Goal: Information Seeking & Learning: Learn about a topic

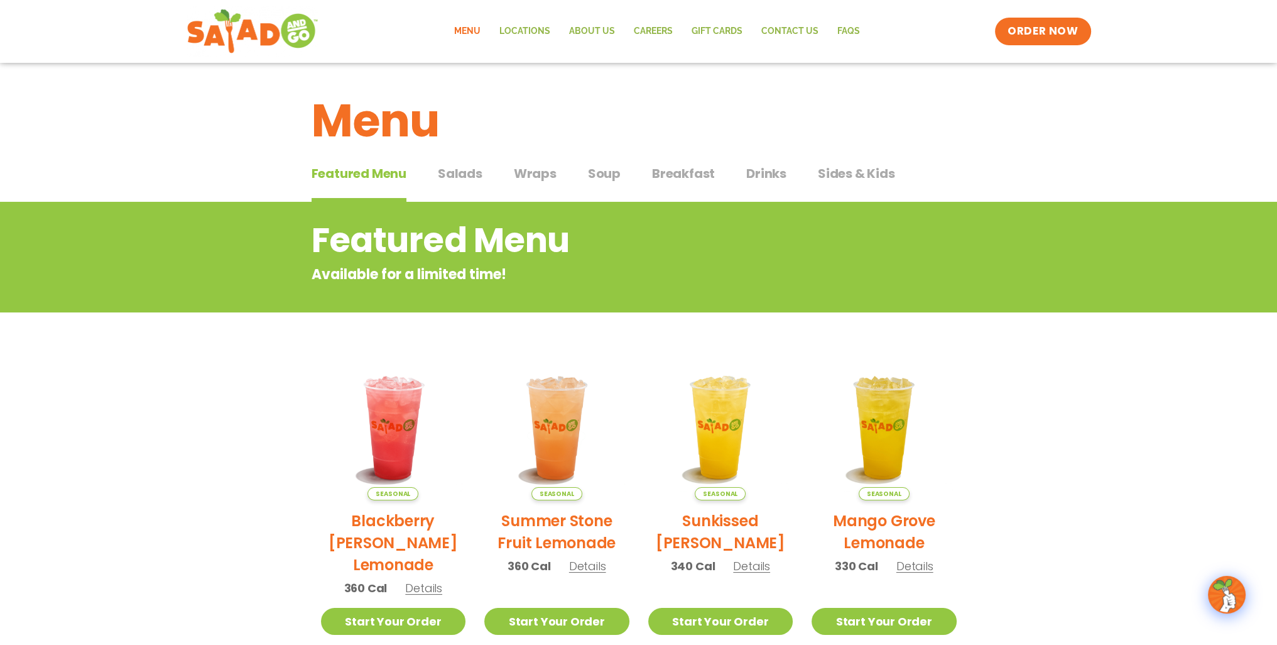
click at [530, 167] on span "Wraps" at bounding box center [535, 173] width 43 height 19
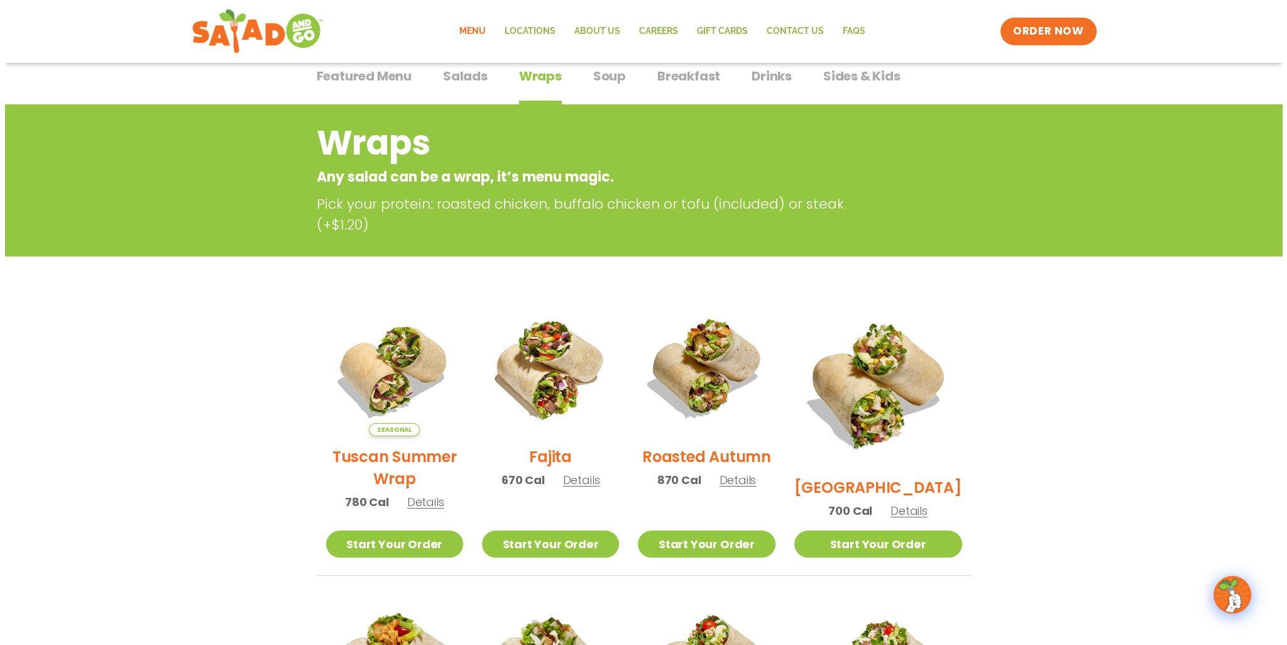
scroll to position [189, 0]
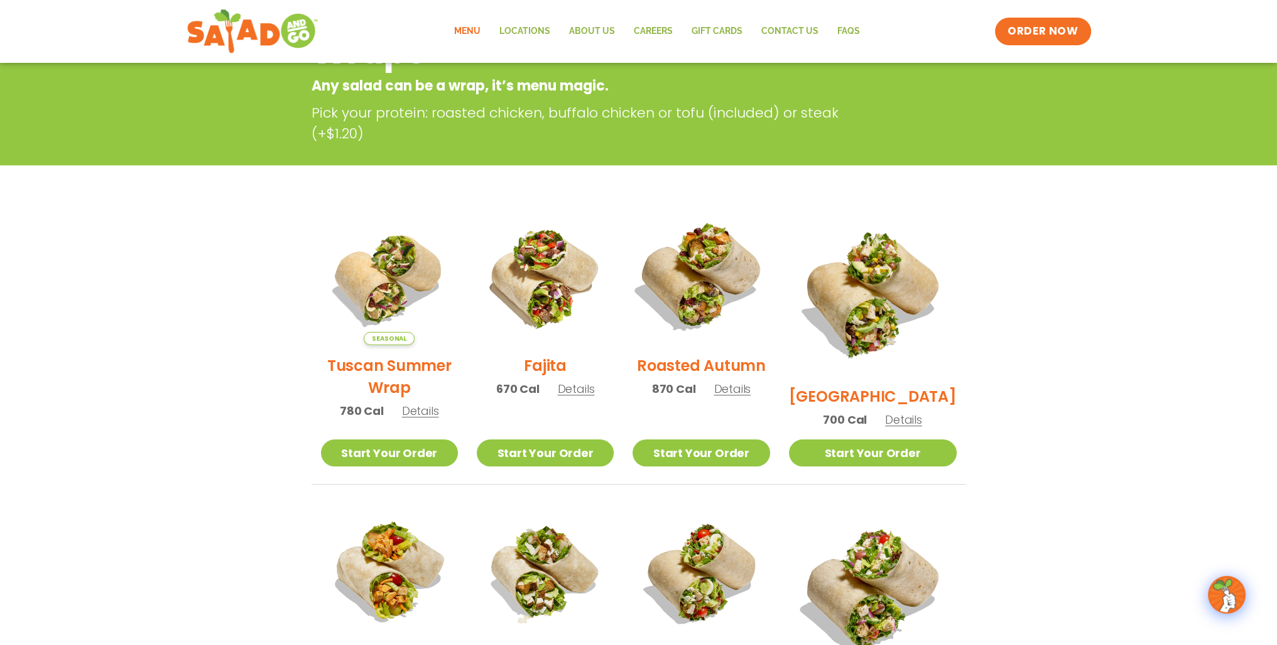
click at [704, 292] on img at bounding box center [701, 276] width 161 height 161
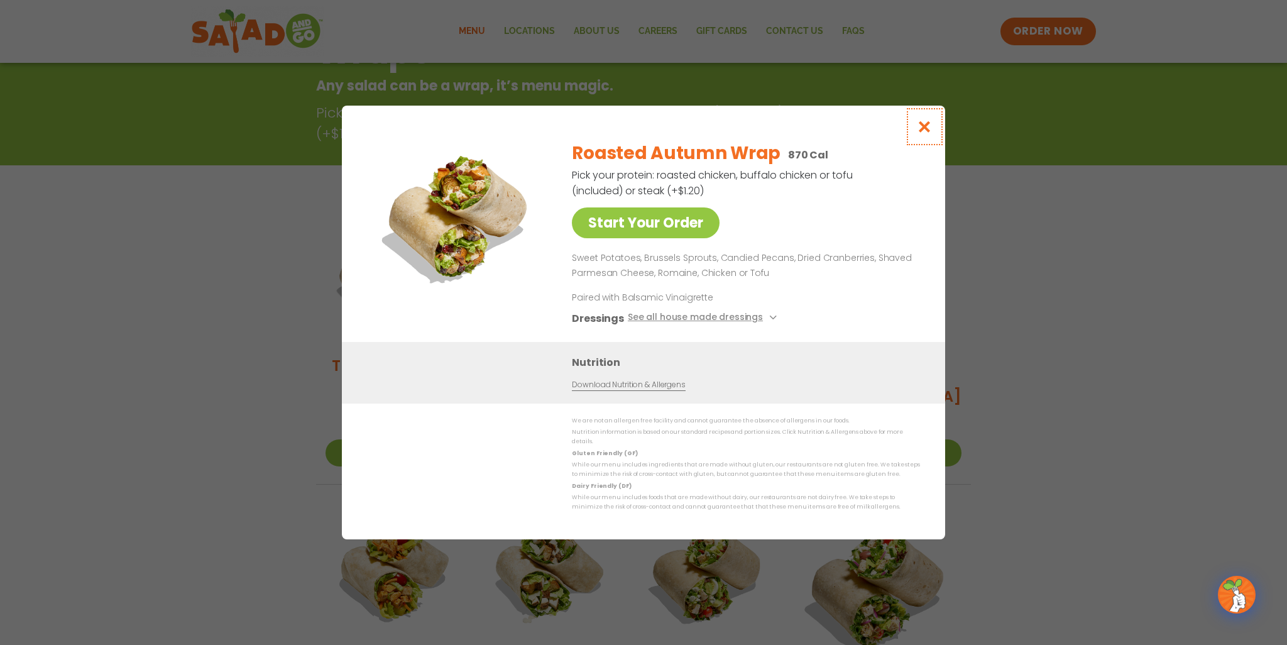
click at [932, 134] on button "Close modal" at bounding box center [924, 127] width 41 height 42
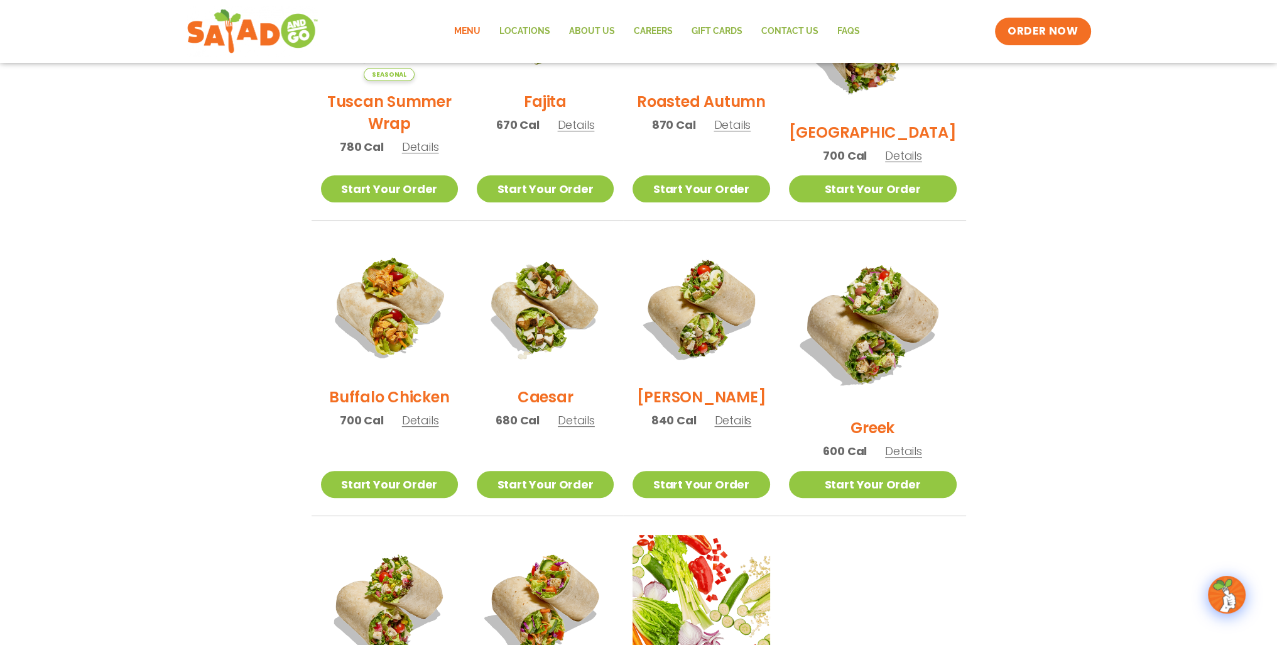
scroll to position [452, 0]
click at [904, 443] on span "Details" at bounding box center [903, 451] width 37 height 16
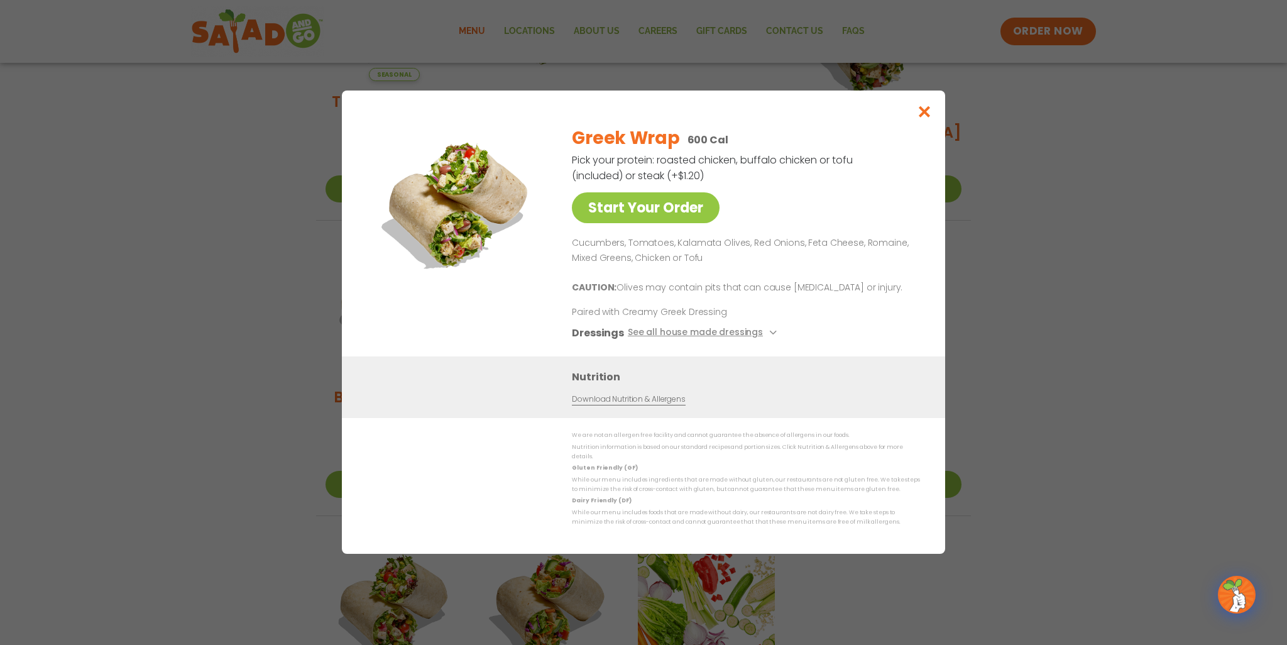
click at [1019, 365] on div "Start Your Order Greek Wrap 600 Cal Pick your protein: roasted chicken, buffalo…" at bounding box center [643, 322] width 1287 height 645
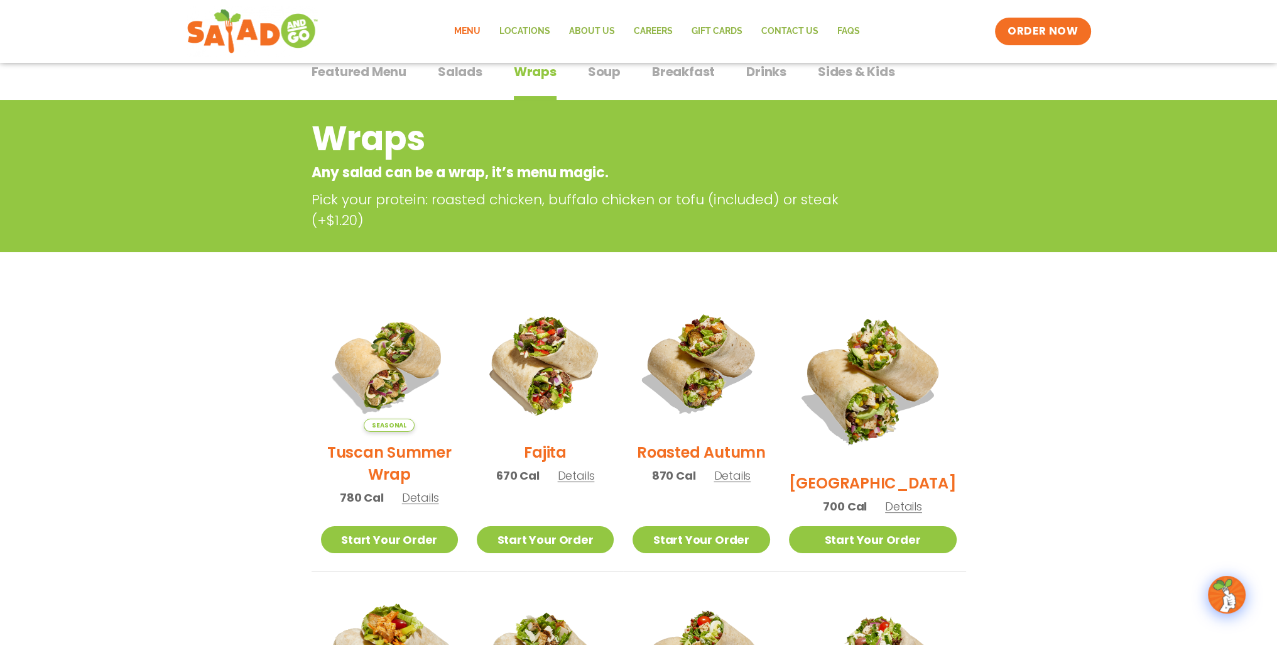
scroll to position [31, 0]
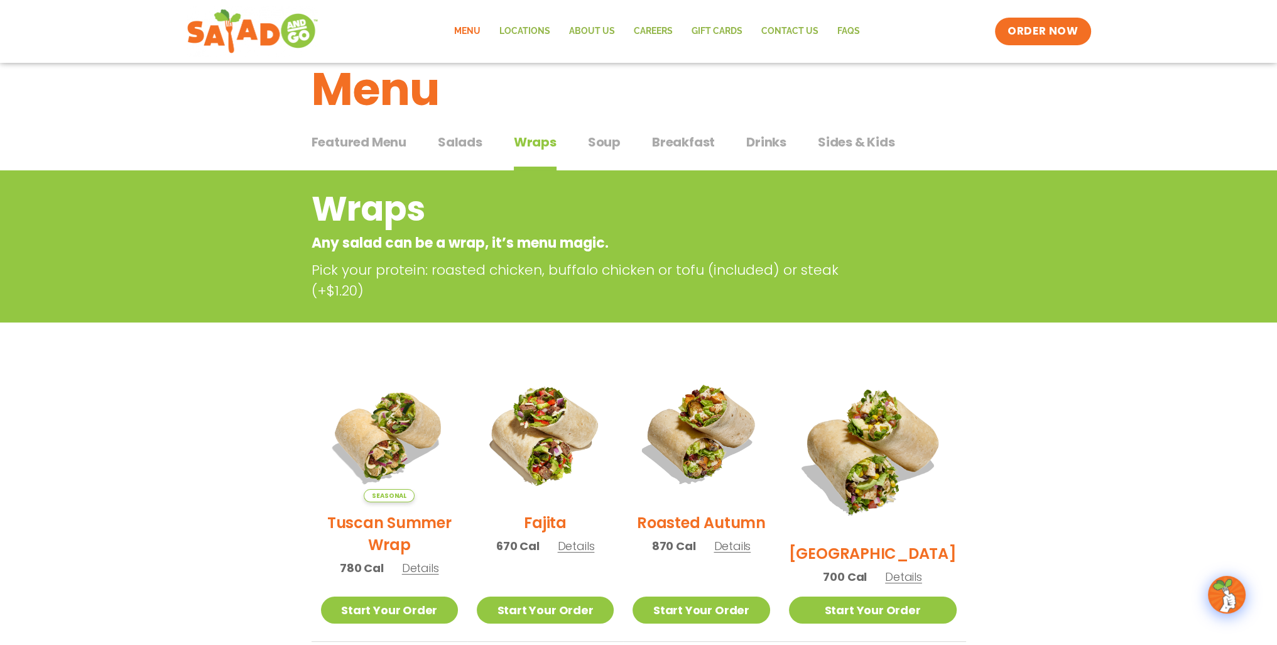
click at [453, 144] on span "Salads" at bounding box center [460, 142] width 45 height 19
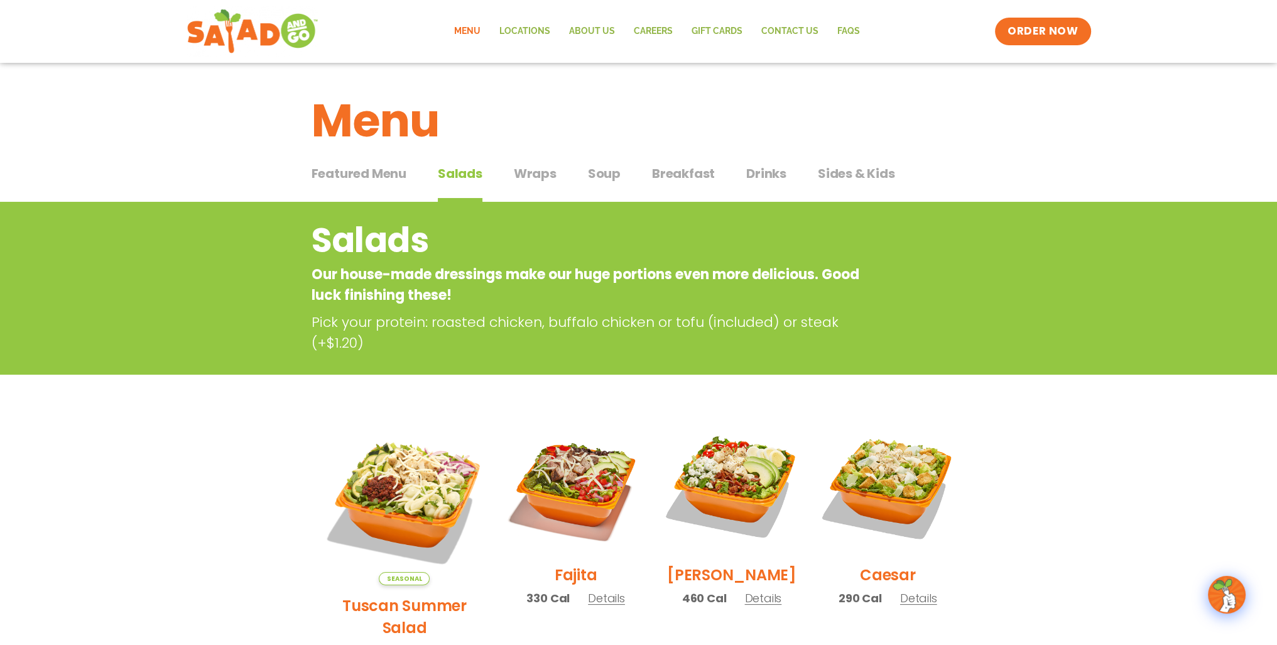
click at [600, 178] on span "Soup" at bounding box center [604, 173] width 33 height 19
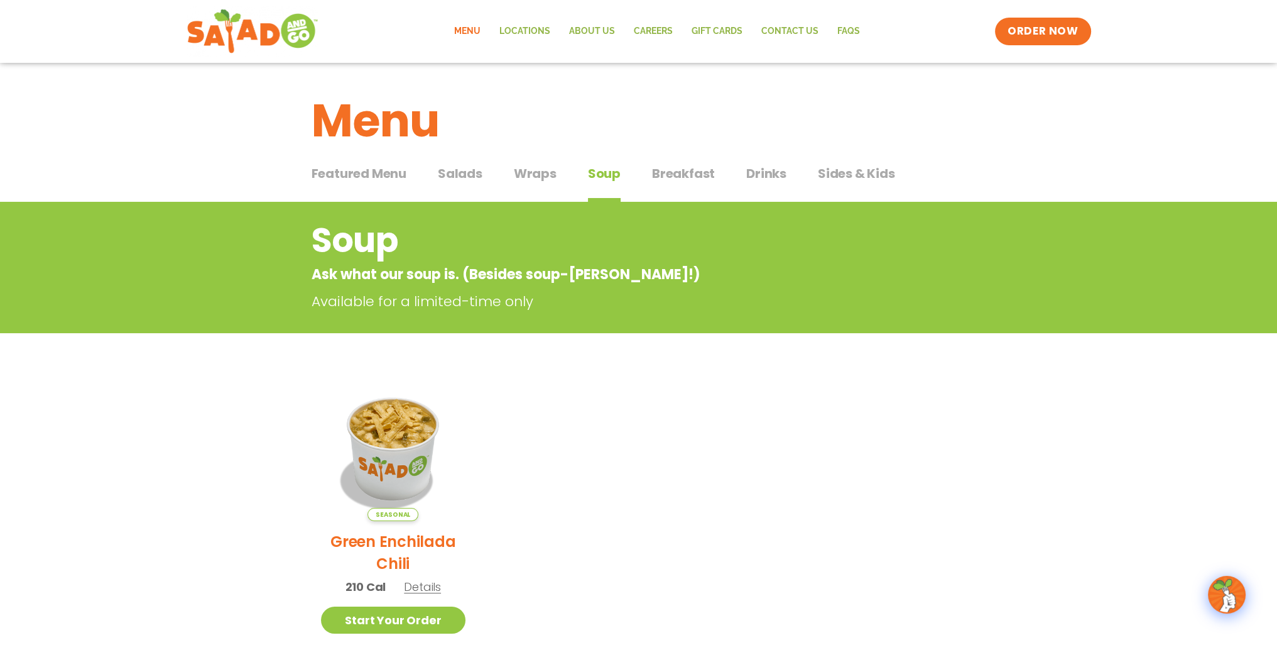
click at [669, 163] on div "Featured Menu Featured Menu Salads Salads Wraps Wraps Soup Soup Breakfast Break…" at bounding box center [639, 181] width 655 height 43
click at [670, 165] on span "Breakfast" at bounding box center [683, 173] width 63 height 19
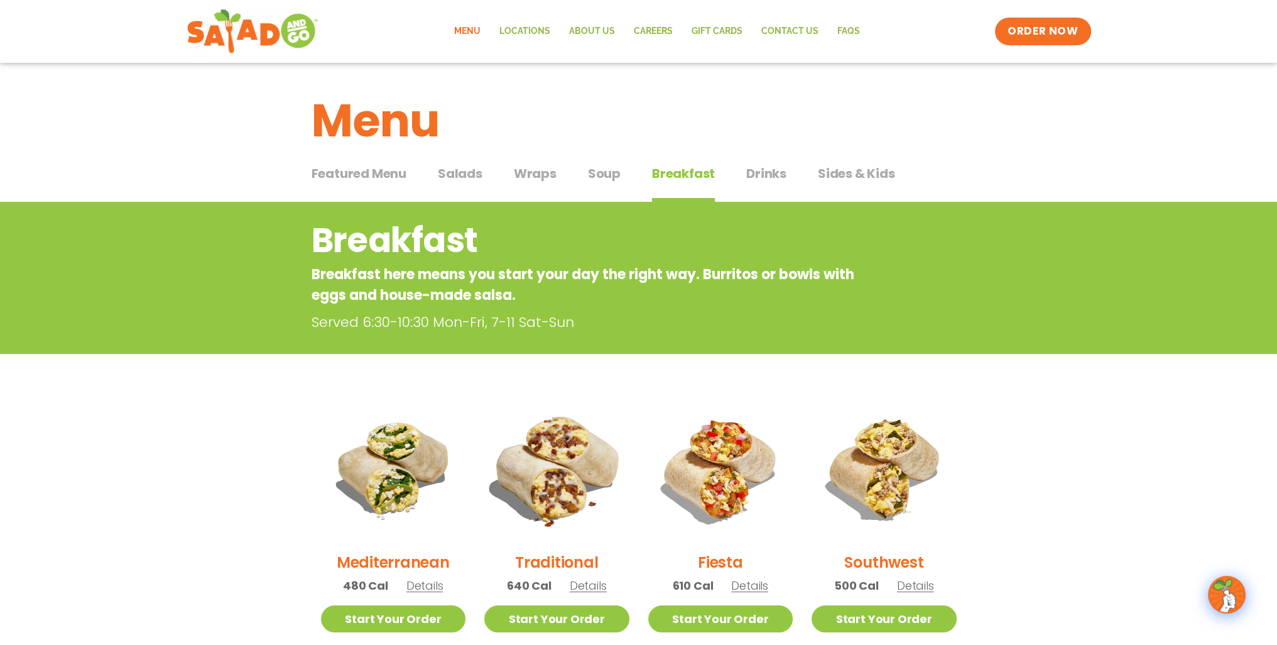
scroll to position [63, 0]
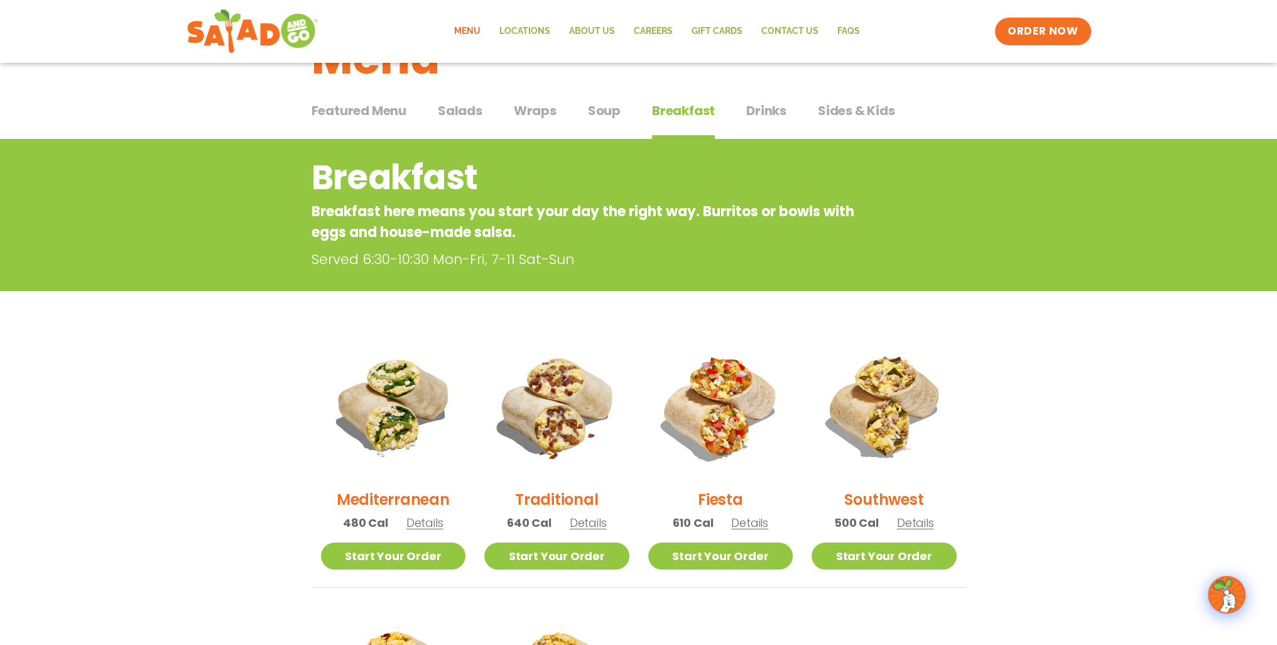
click at [337, 123] on button "Featured Menu Featured Menu" at bounding box center [359, 120] width 95 height 38
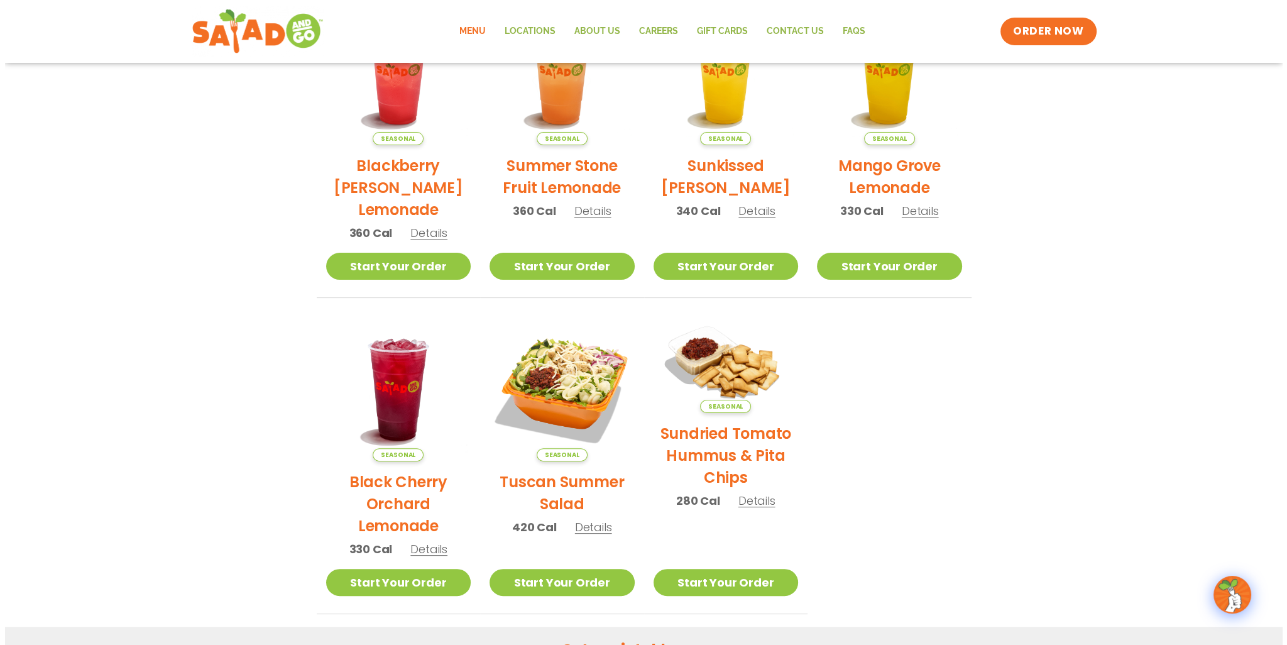
scroll to position [377, 0]
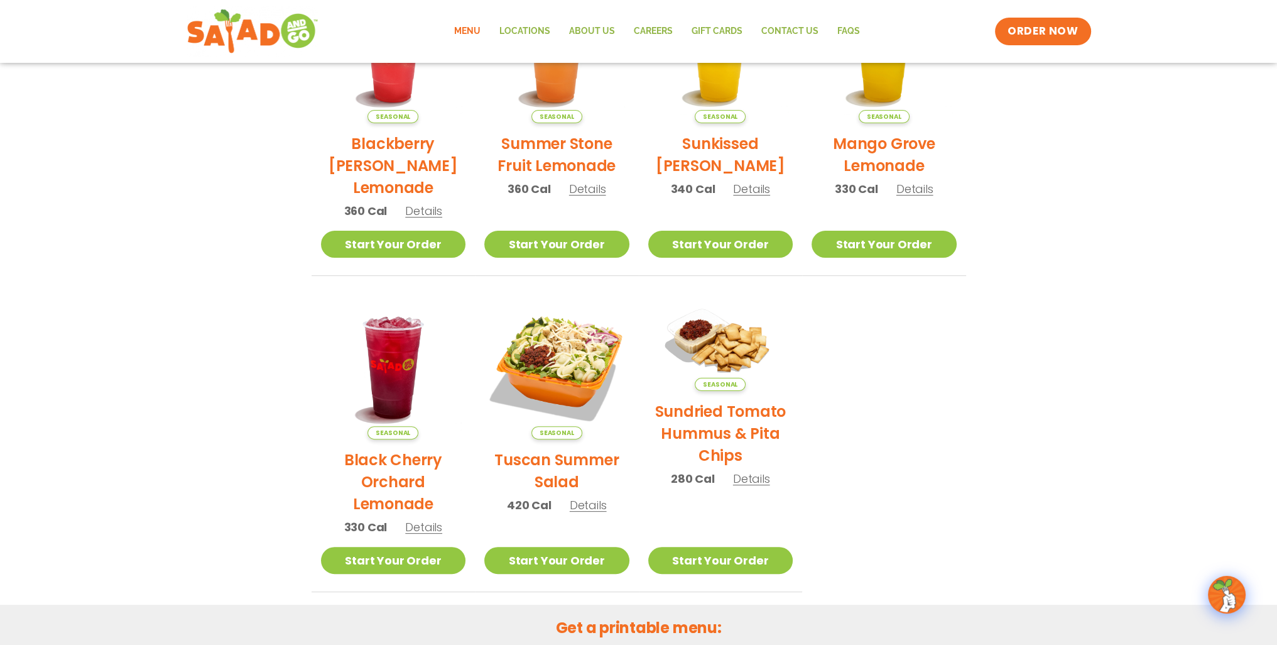
click at [572, 511] on span "Details" at bounding box center [588, 505] width 37 height 16
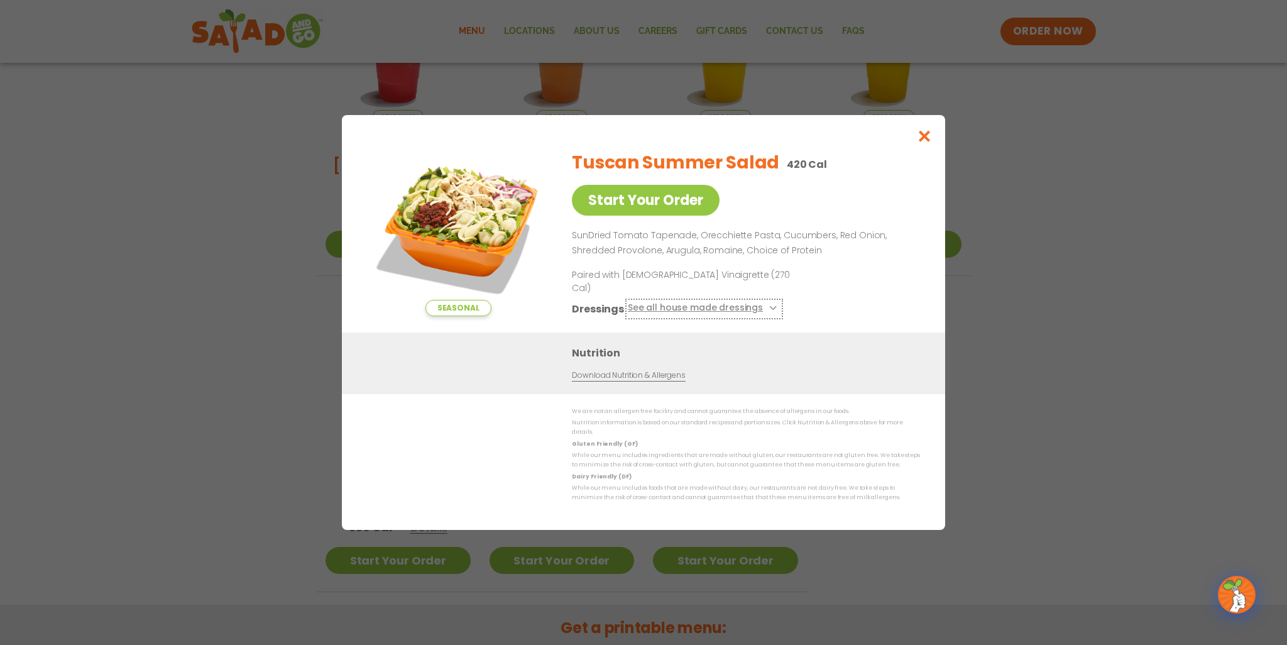
click at [774, 302] on button "See all house made dressings" at bounding box center [704, 309] width 153 height 16
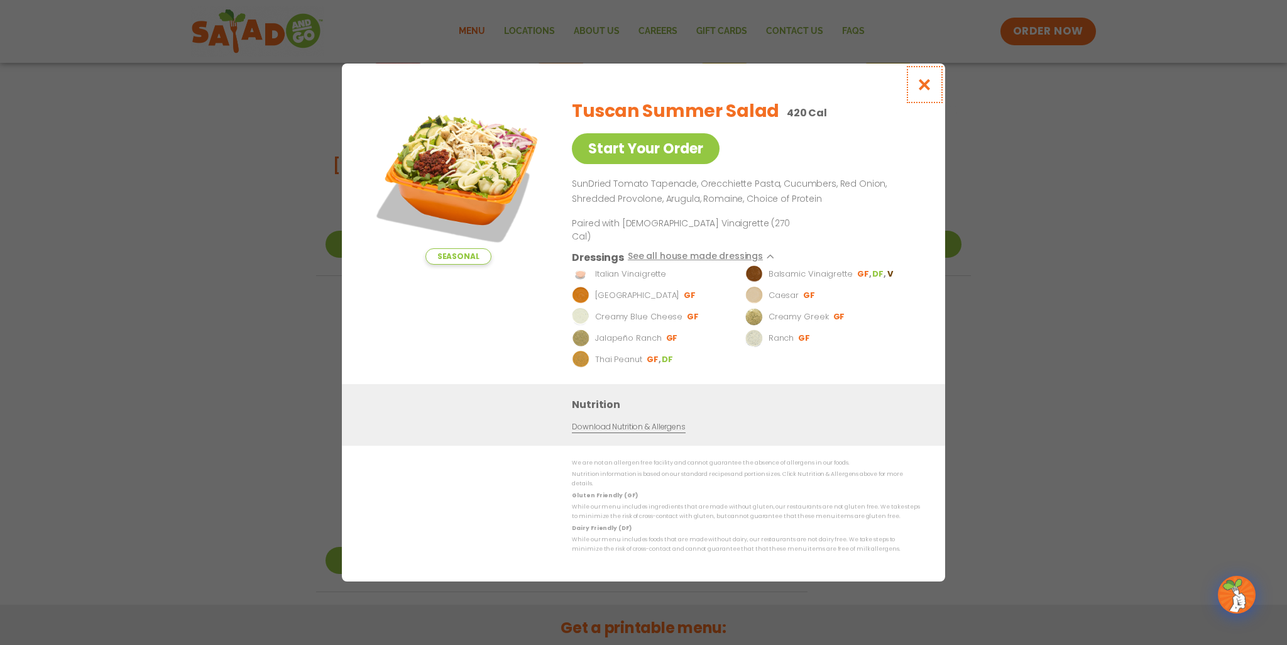
click at [923, 106] on button "Close modal" at bounding box center [924, 84] width 41 height 42
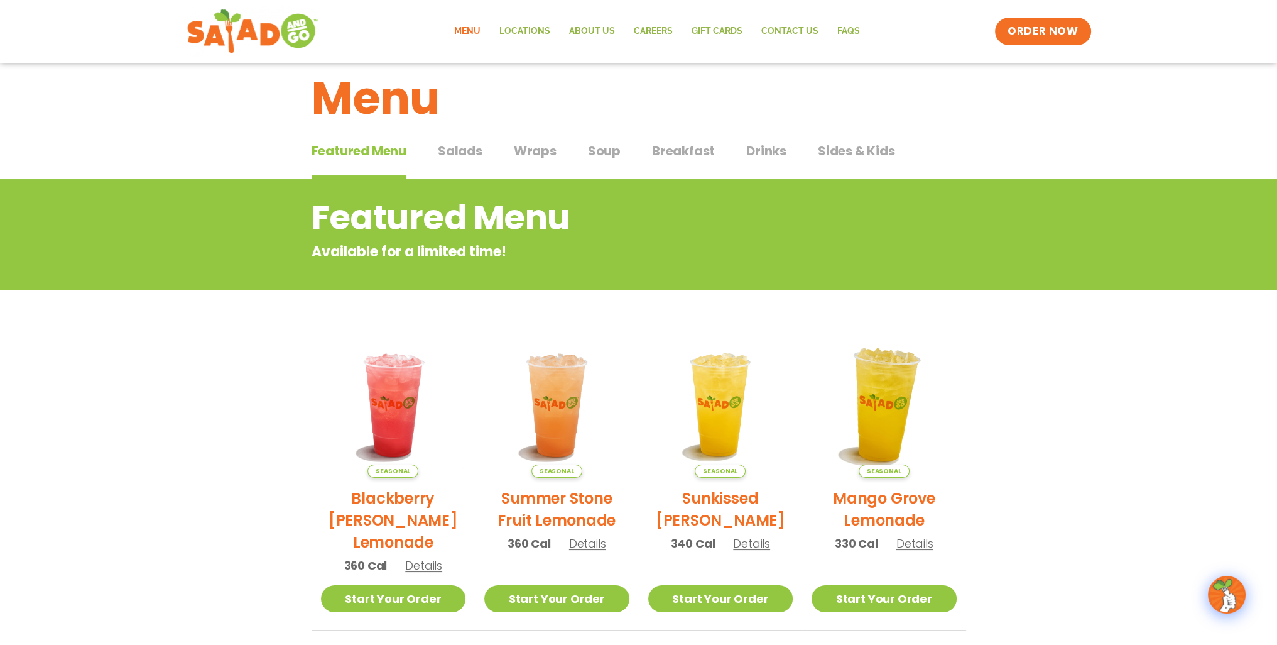
scroll to position [0, 0]
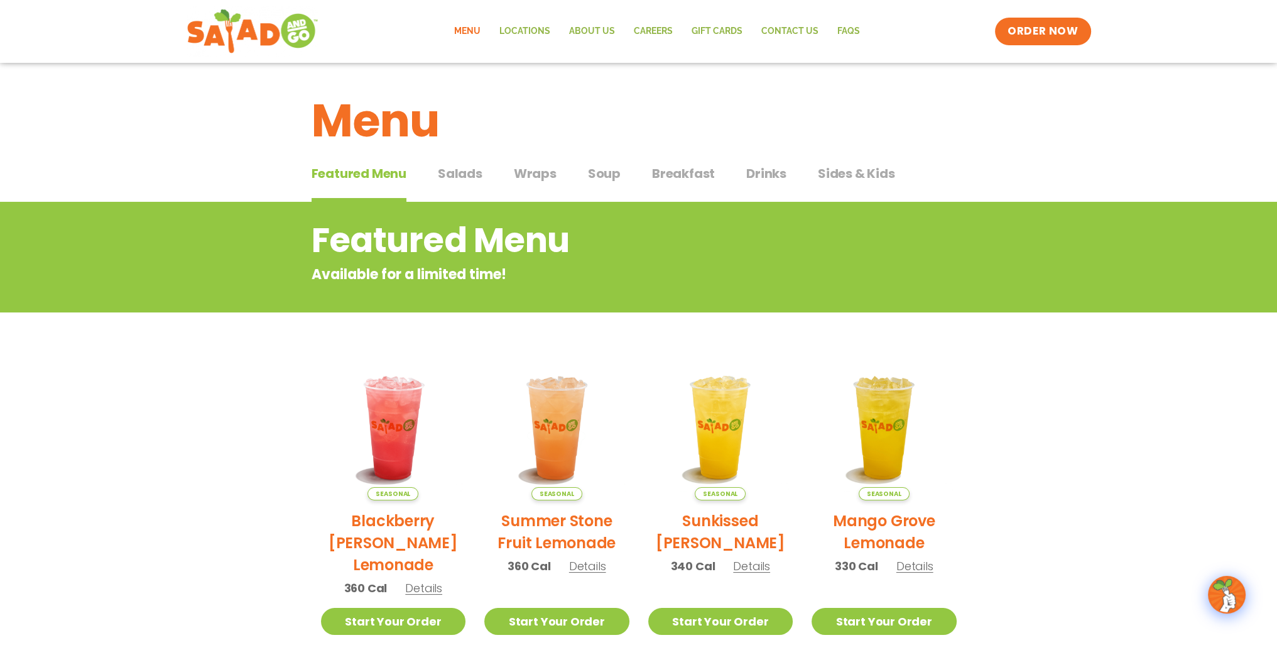
click at [880, 153] on h1 "Menu" at bounding box center [639, 121] width 655 height 68
click at [875, 174] on span "Sides & Kids" at bounding box center [856, 173] width 77 height 19
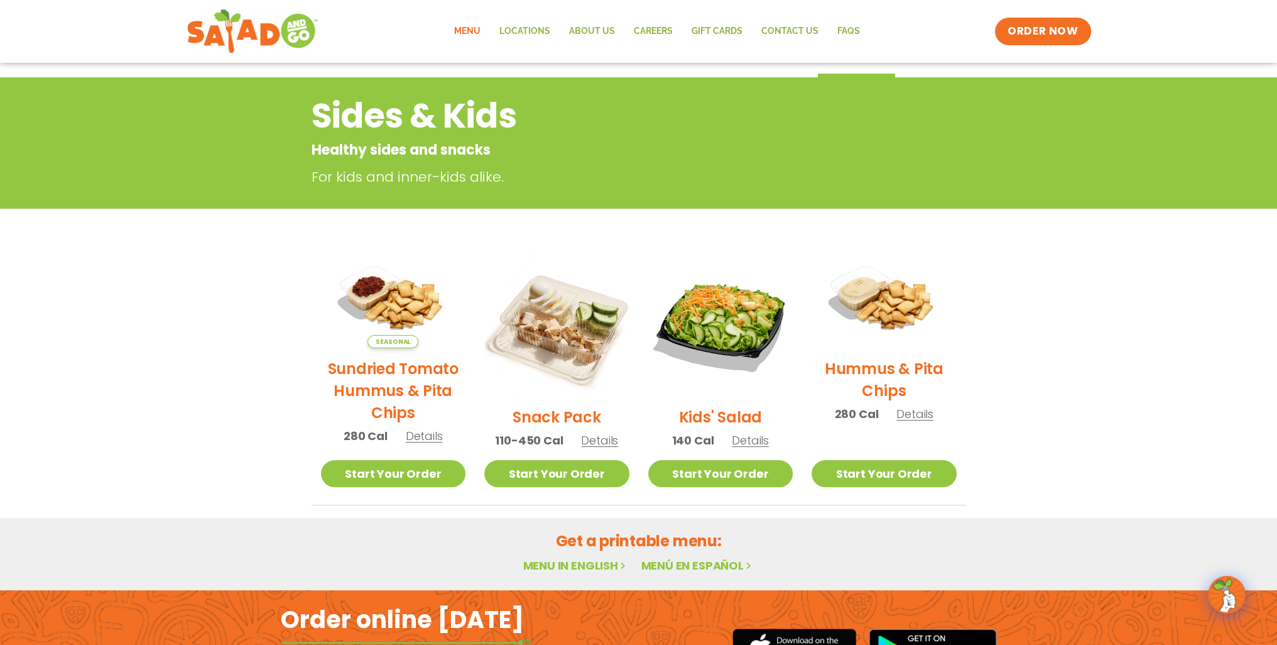
scroll to position [126, 0]
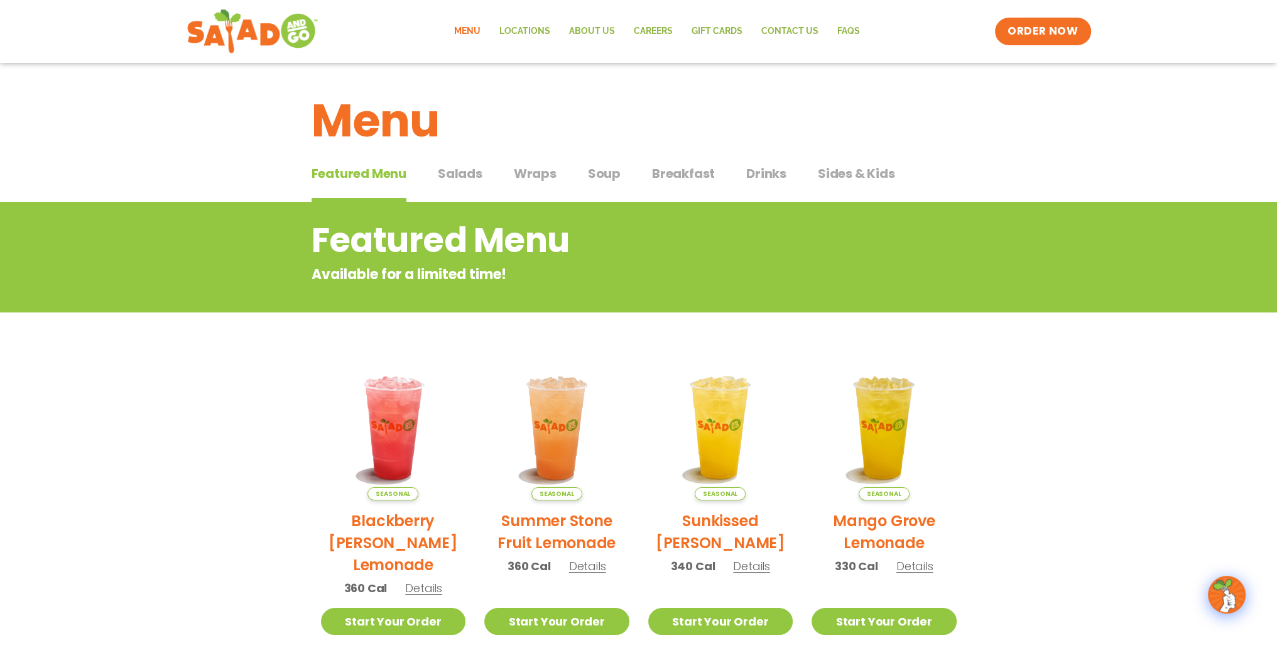
click at [517, 173] on span "Wraps" at bounding box center [535, 173] width 43 height 19
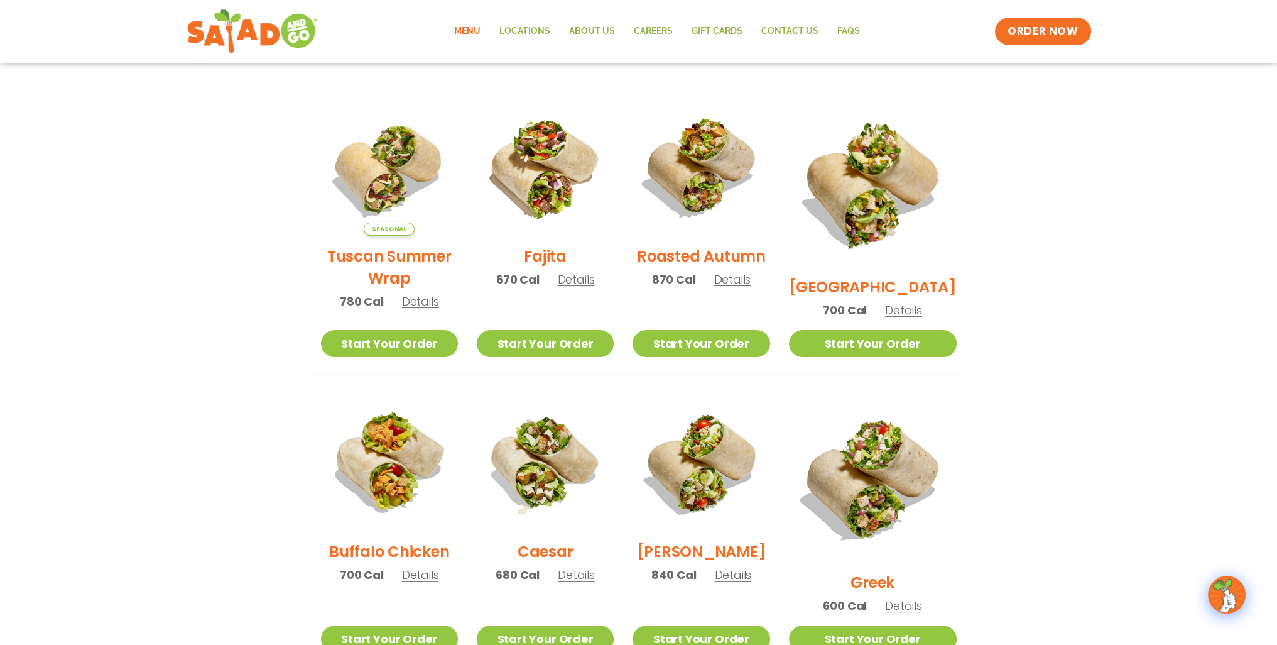
scroll to position [377, 0]
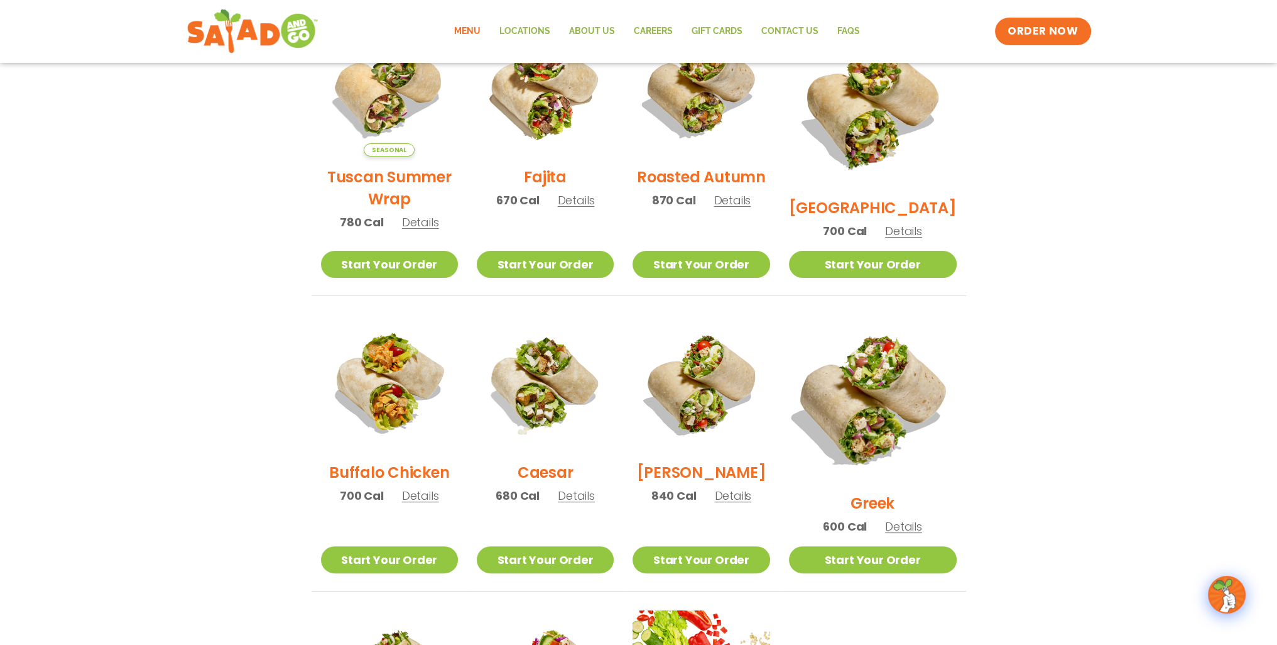
click at [884, 391] on img at bounding box center [872, 398] width 197 height 197
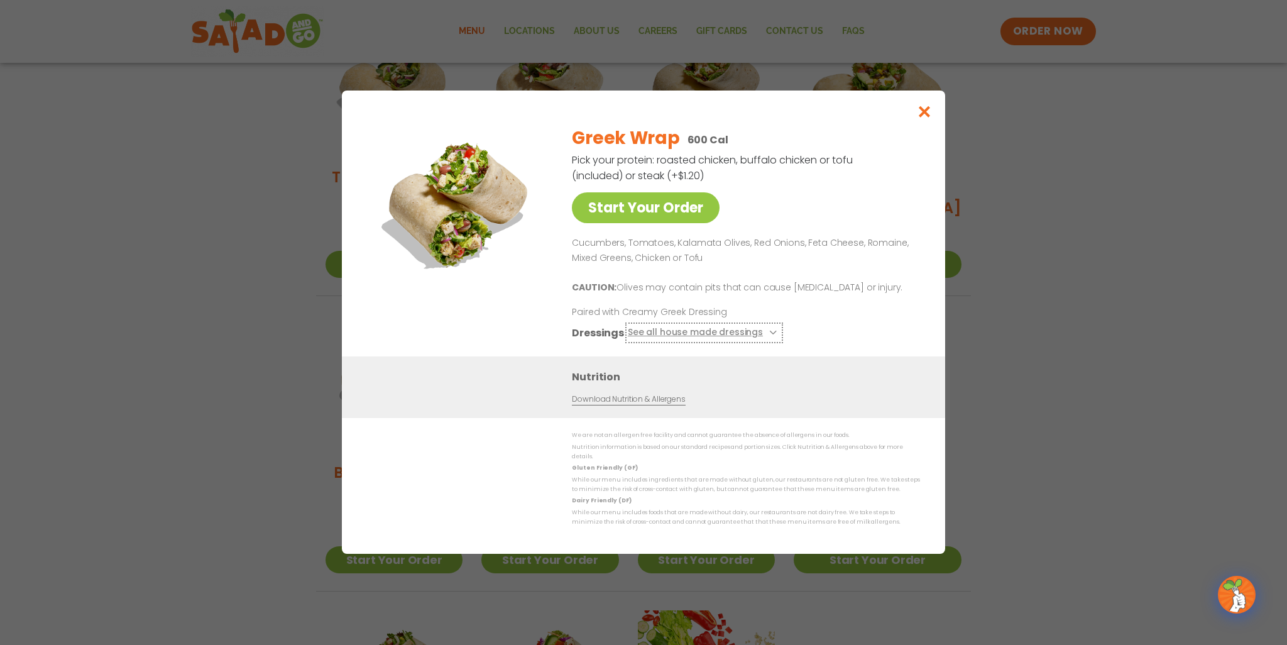
click at [702, 337] on button "See all house made dressings" at bounding box center [704, 333] width 153 height 16
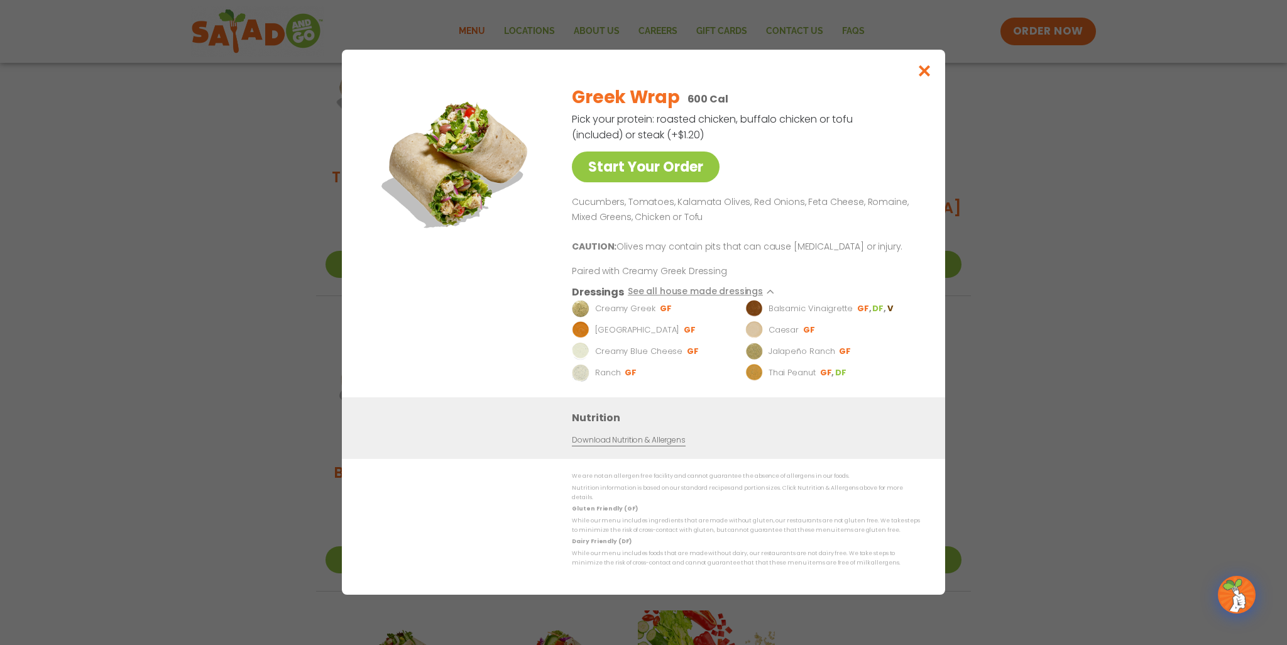
click at [1147, 270] on div "Start Your Order Greek Wrap 600 Cal Pick your protein: roasted chicken, buffalo…" at bounding box center [643, 322] width 1287 height 645
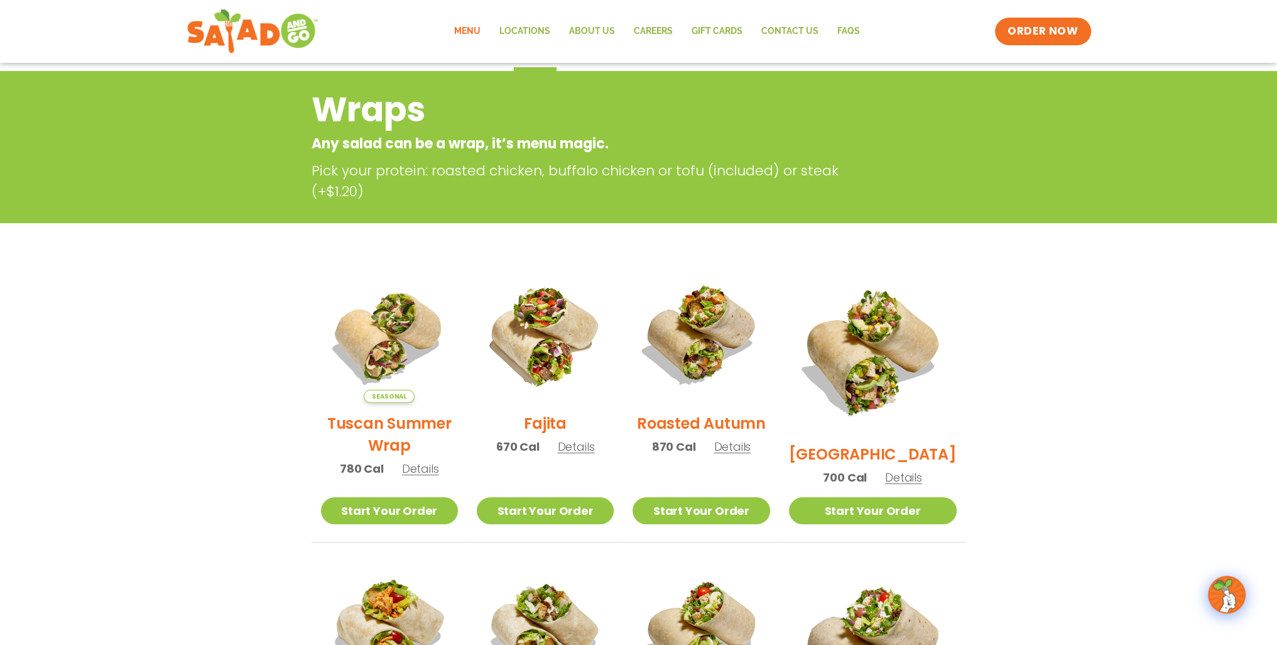
scroll to position [126, 0]
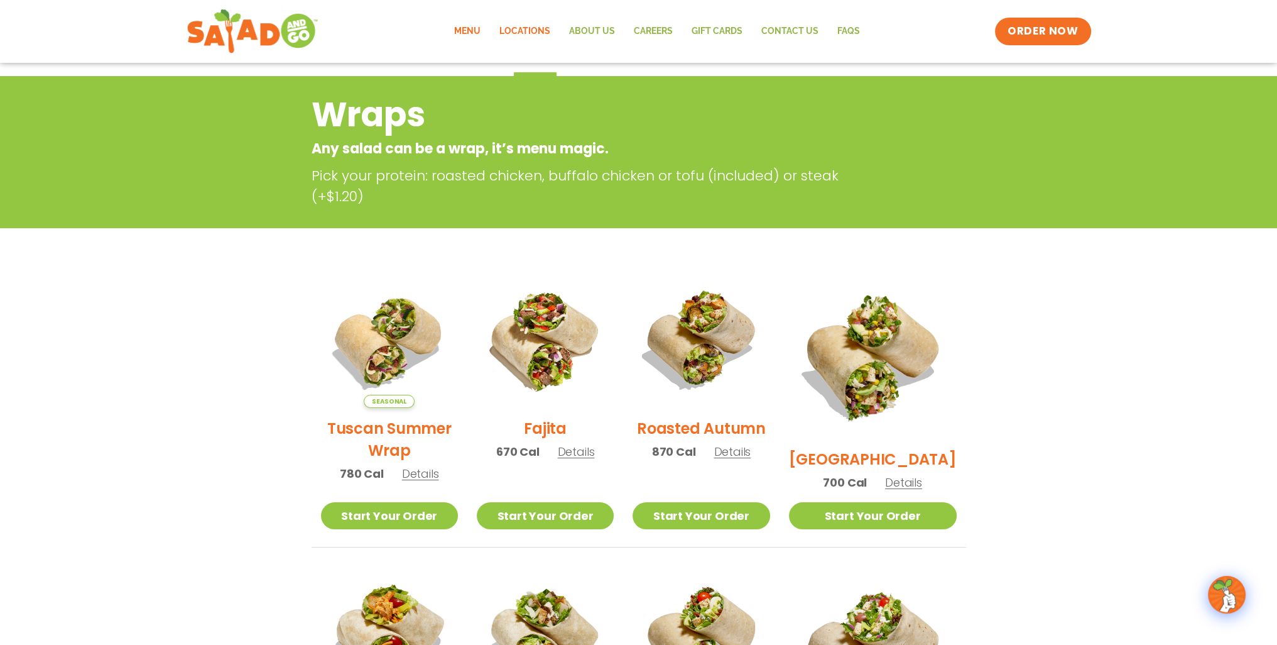
click at [530, 31] on link "Locations" at bounding box center [525, 31] width 70 height 29
click at [475, 35] on link "Menu" at bounding box center [467, 31] width 45 height 29
click at [469, 26] on link "Menu" at bounding box center [467, 31] width 45 height 29
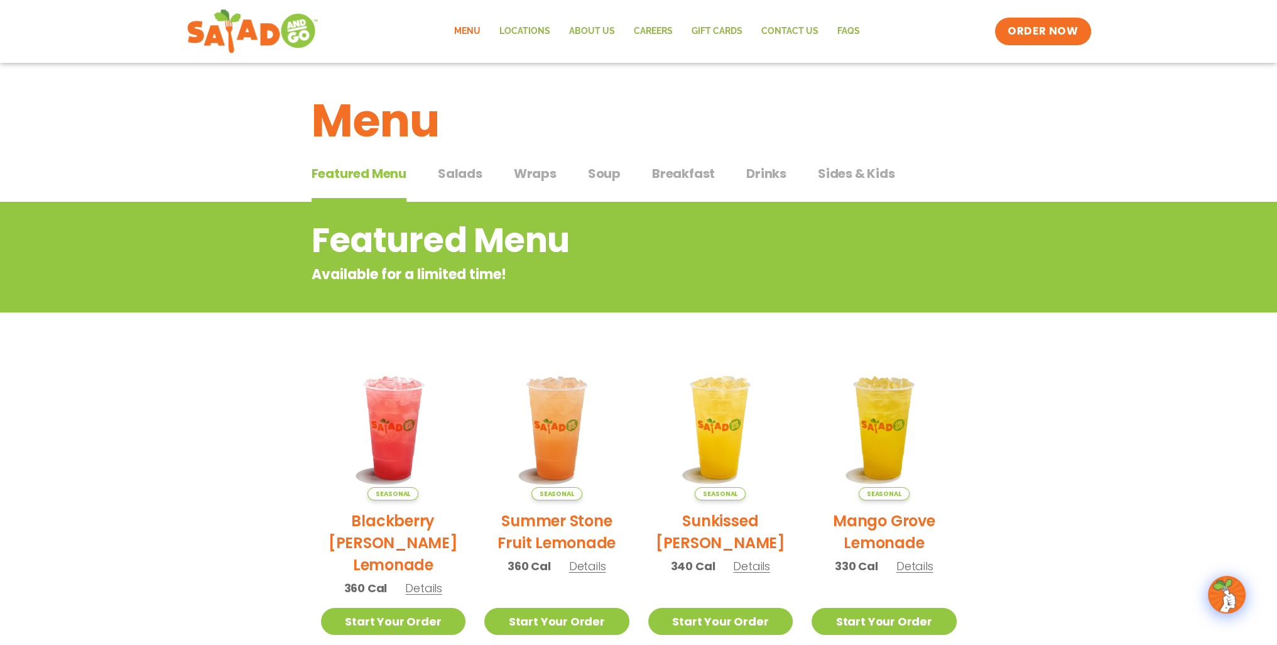
click at [467, 169] on span "Salads" at bounding box center [460, 173] width 45 height 19
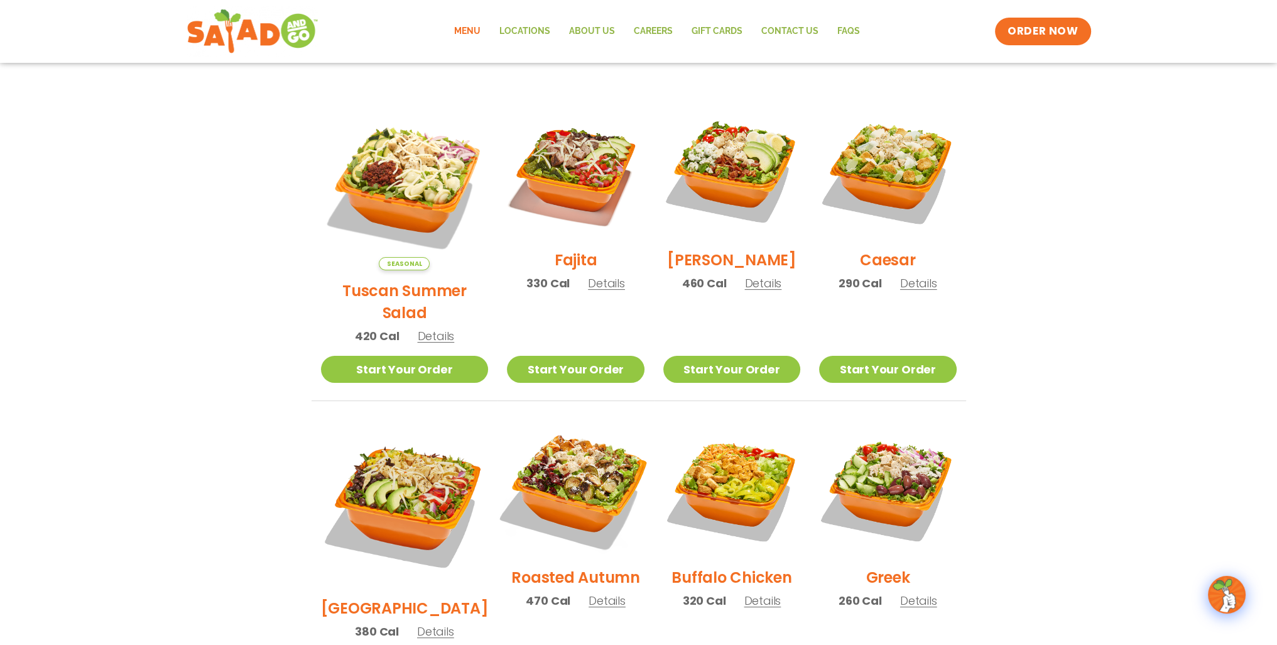
scroll to position [314, 0]
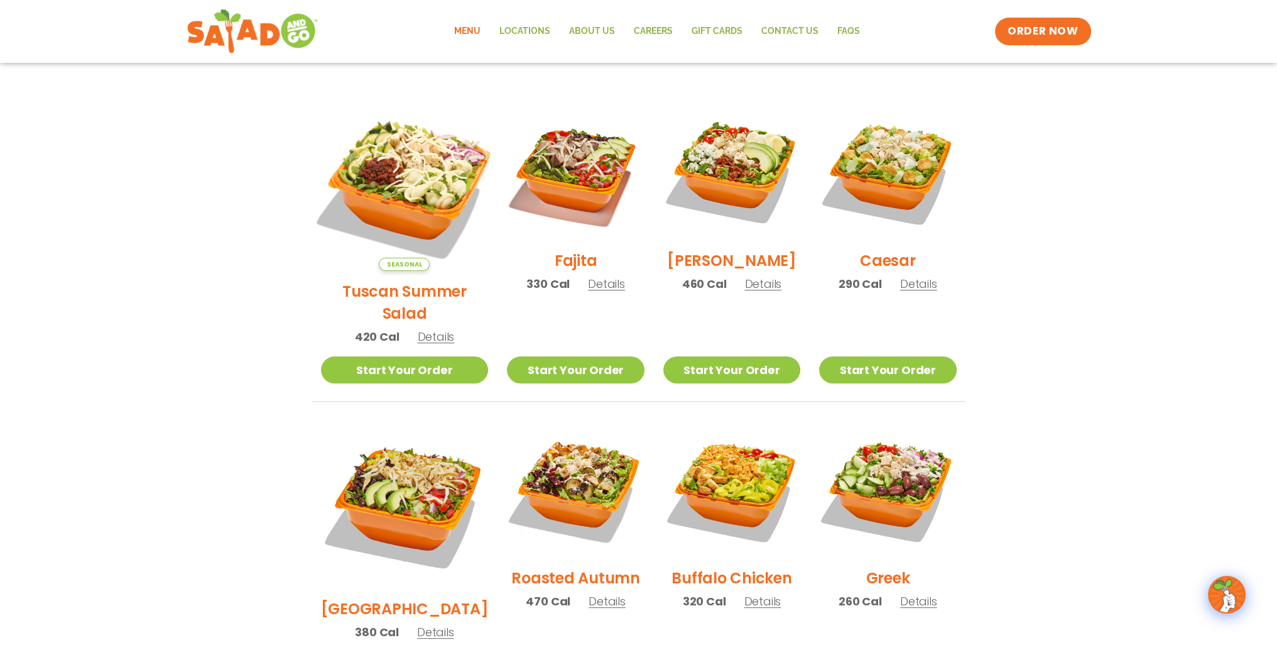
click at [412, 181] on img at bounding box center [404, 187] width 197 height 197
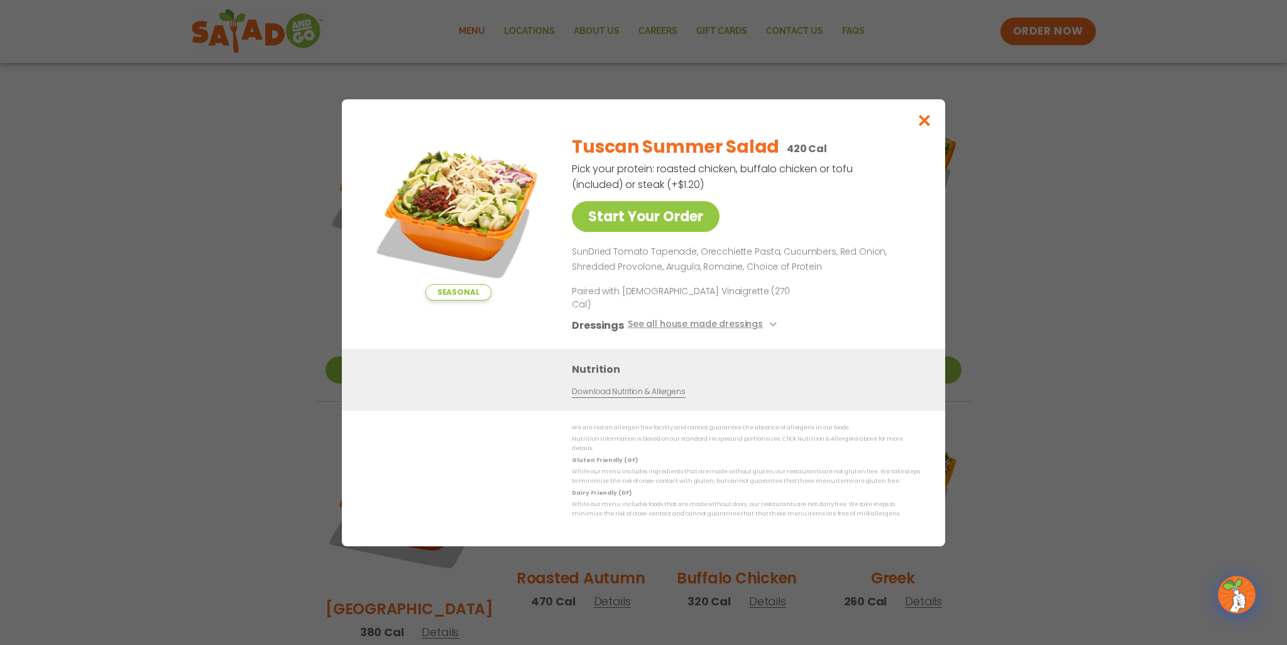
click at [1029, 263] on div "Seasonal Start Your Order Tuscan Summer Salad 420 Cal Pick your protein: roaste…" at bounding box center [643, 322] width 1287 height 645
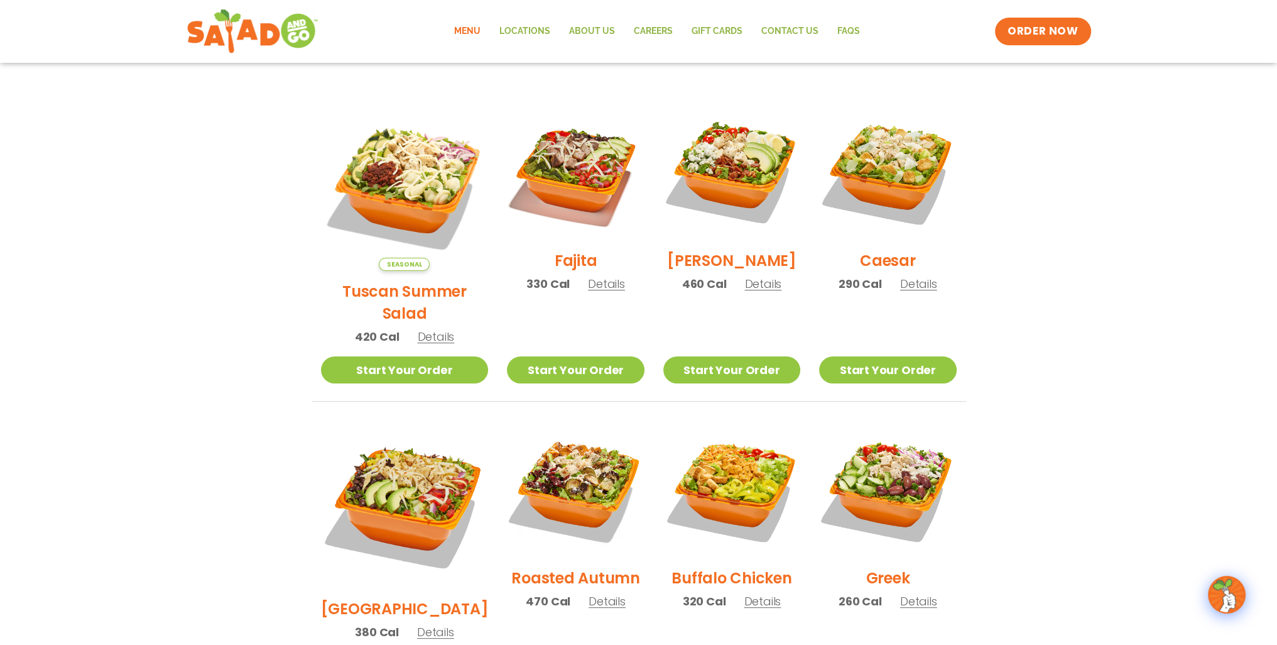
click at [589, 593] on span "Details" at bounding box center [607, 601] width 37 height 16
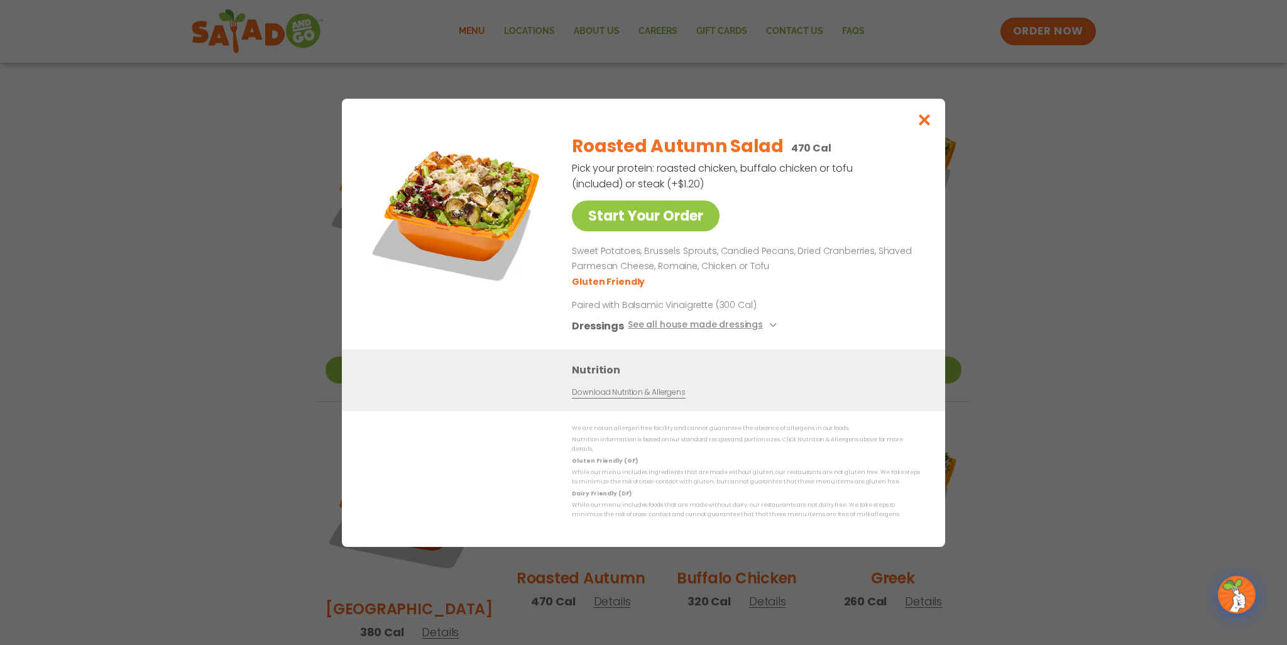
click at [632, 288] on li "Gluten Friendly" at bounding box center [609, 281] width 75 height 13
click at [615, 288] on li "Gluten Friendly" at bounding box center [609, 281] width 75 height 13
click at [467, 177] on img at bounding box center [458, 212] width 176 height 176
click at [514, 214] on img at bounding box center [458, 212] width 176 height 176
click at [672, 333] on button "See all house made dressings" at bounding box center [704, 325] width 153 height 16
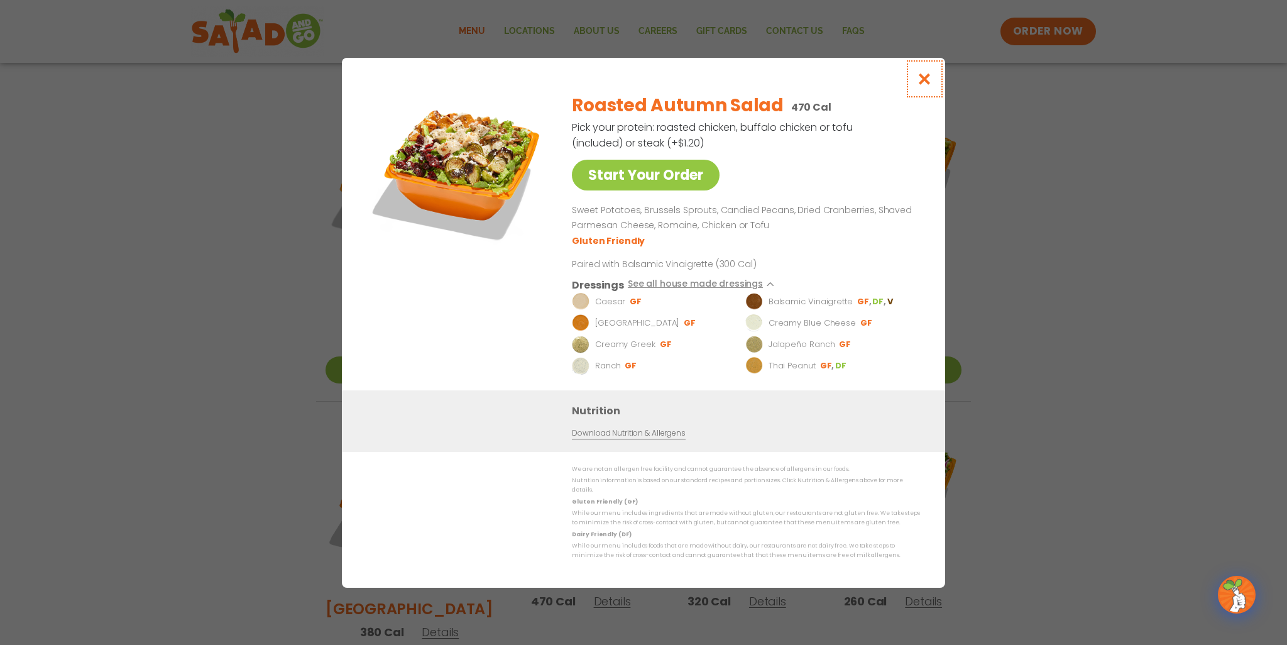
click at [915, 79] on button "Close modal" at bounding box center [924, 79] width 41 height 42
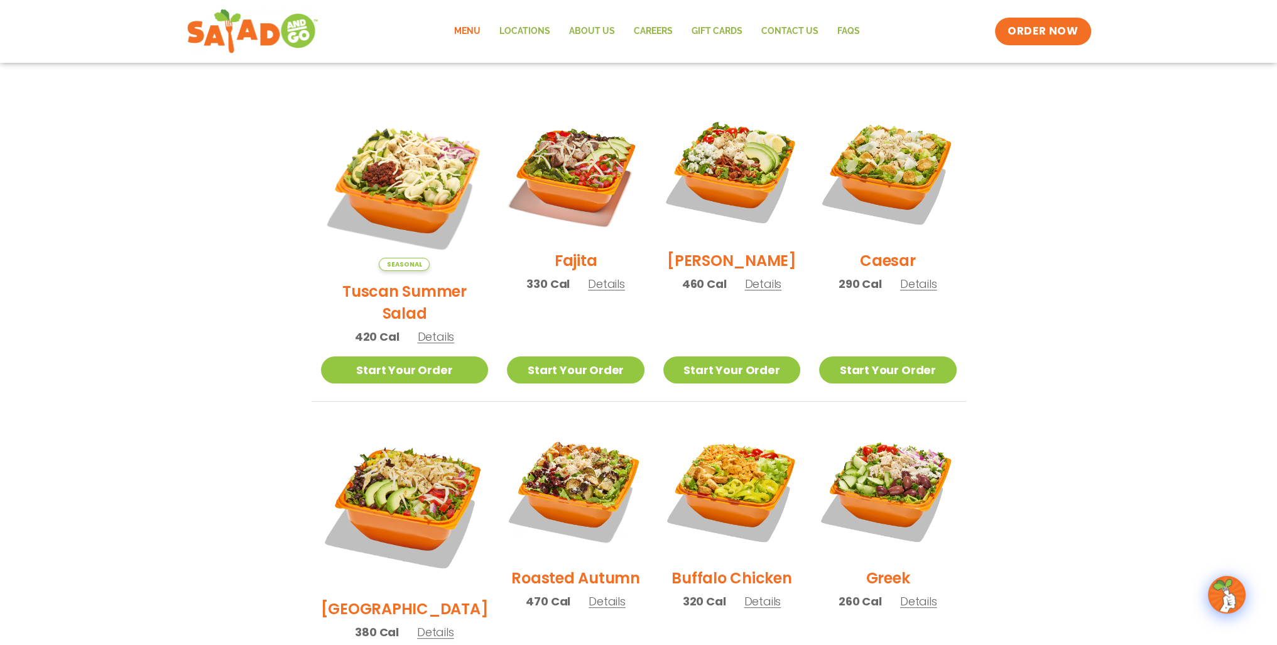
click at [566, 446] on img at bounding box center [575, 488] width 137 height 137
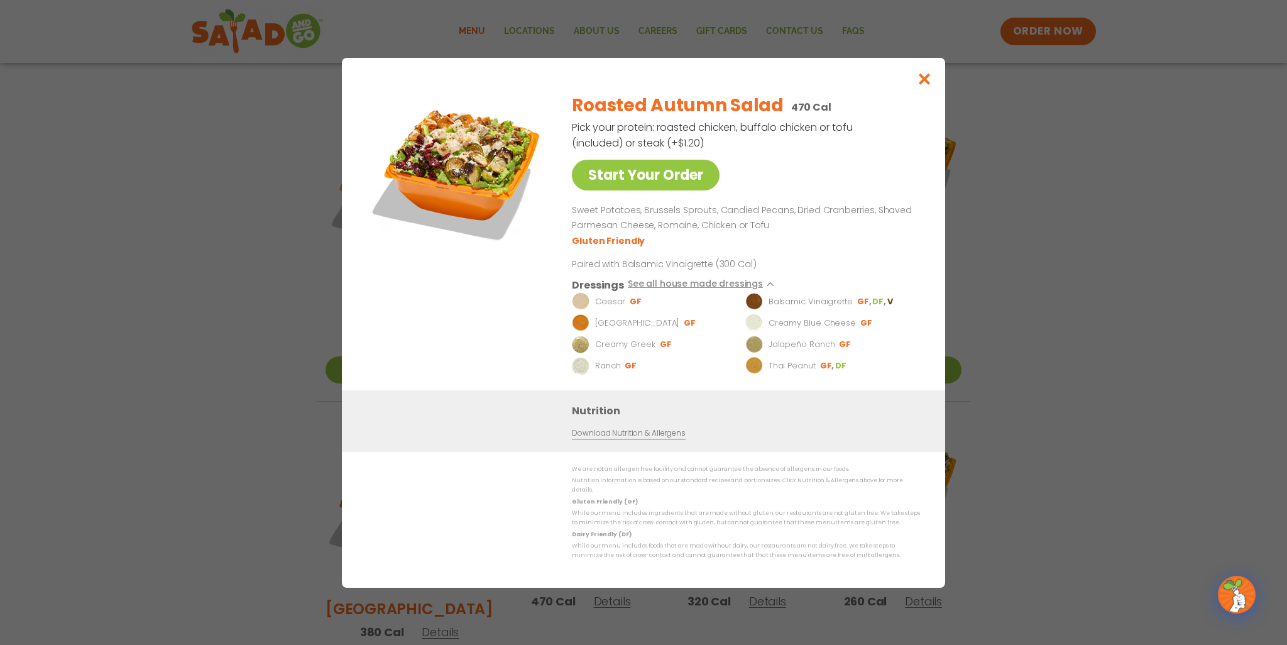
click at [485, 139] on img at bounding box center [458, 171] width 176 height 176
click at [926, 80] on icon "Close modal" at bounding box center [925, 78] width 16 height 13
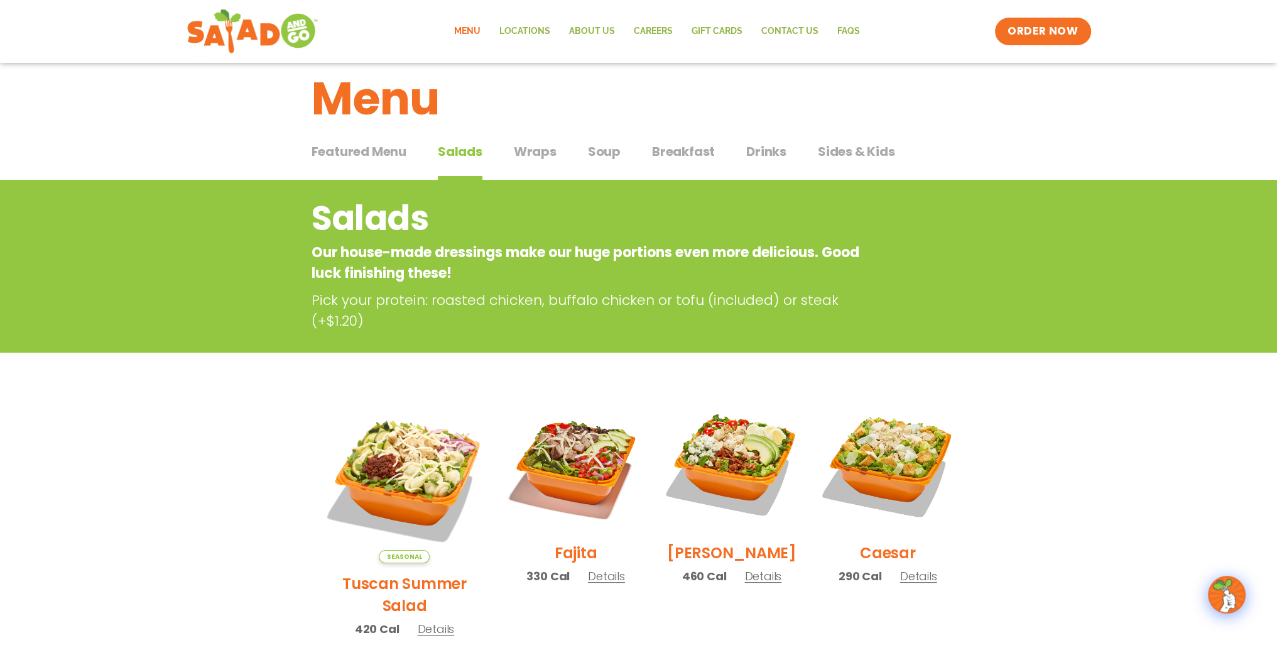
scroll to position [0, 0]
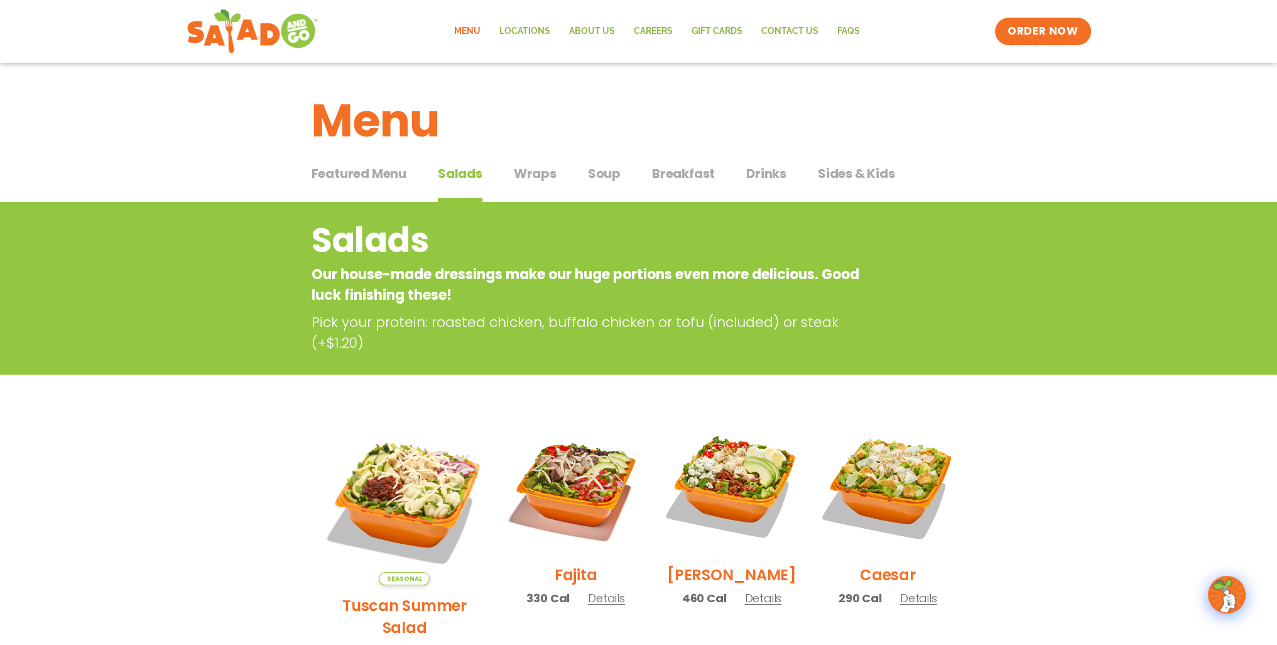
click at [517, 172] on span "Wraps" at bounding box center [535, 173] width 43 height 19
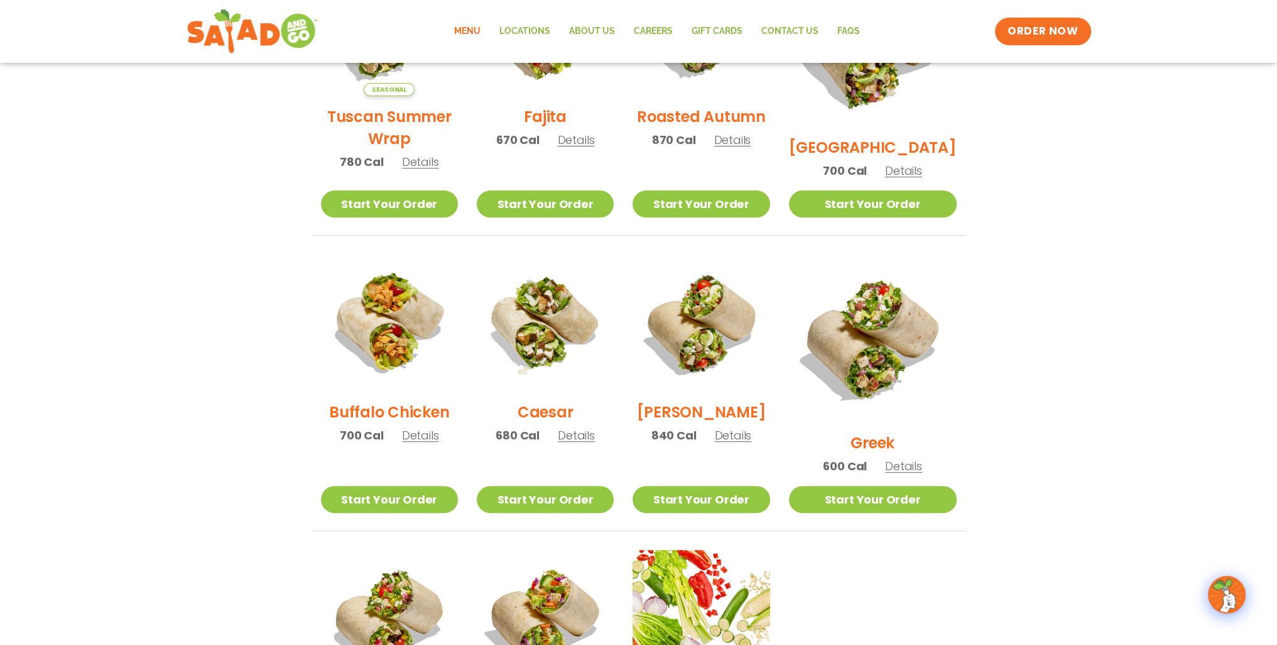
scroll to position [440, 0]
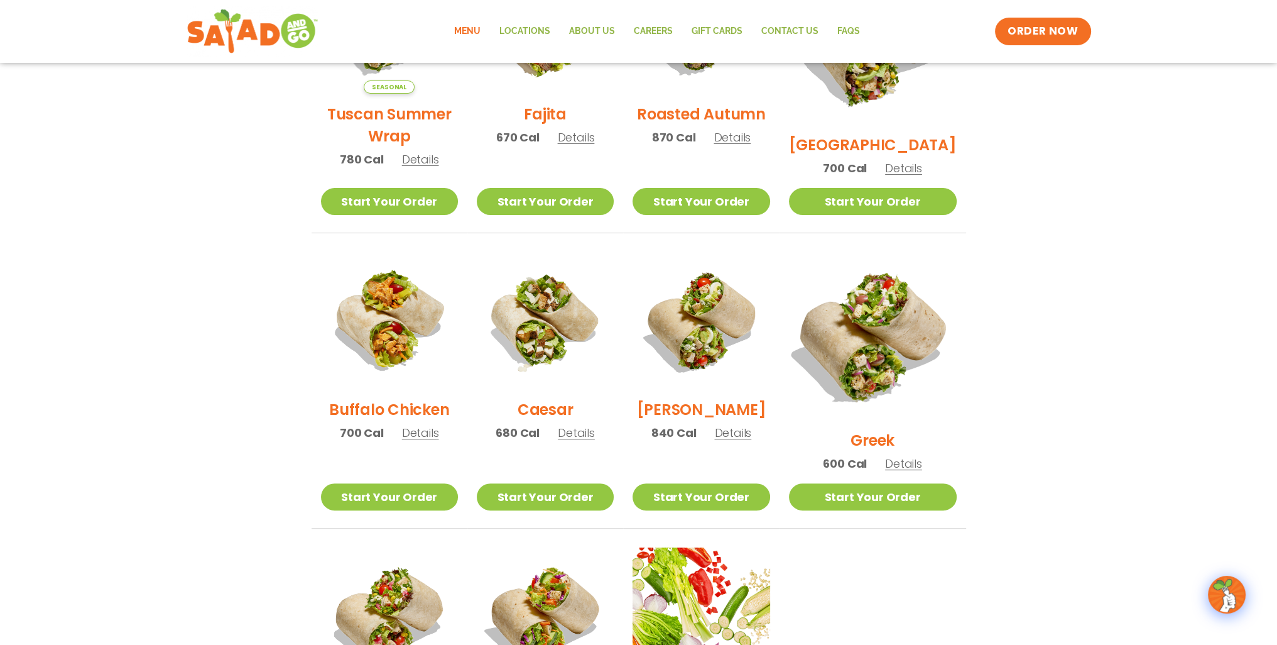
click at [859, 305] on img at bounding box center [872, 336] width 197 height 197
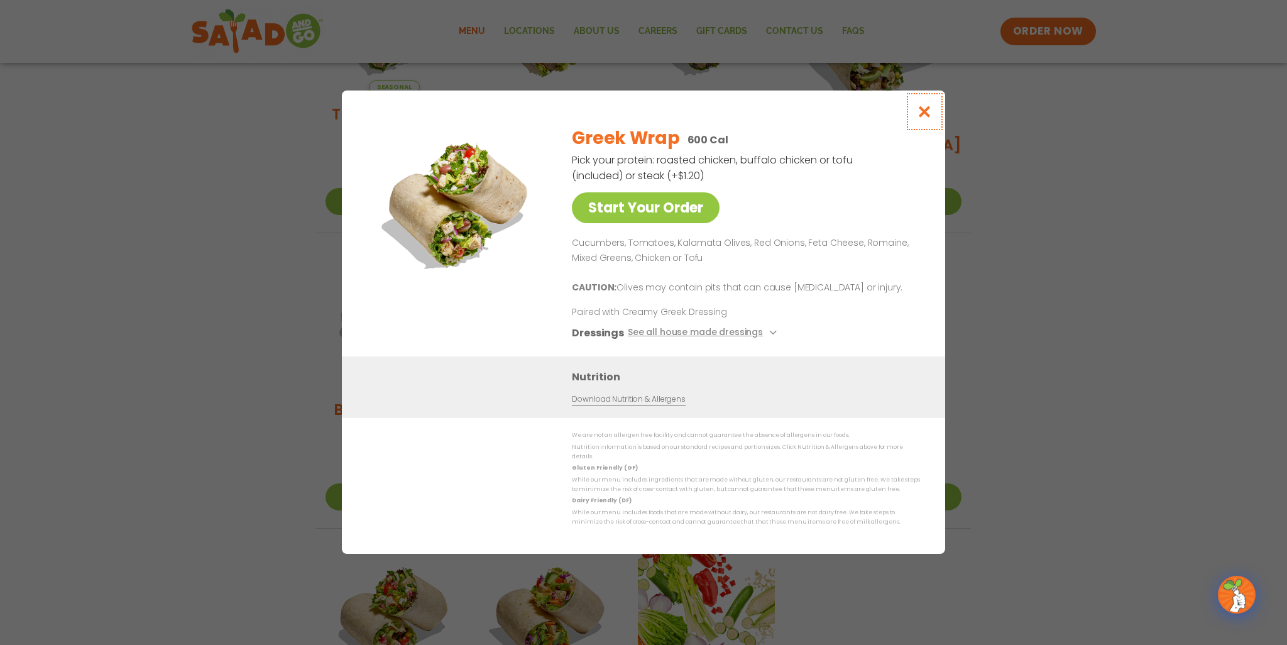
click at [921, 111] on icon "Close modal" at bounding box center [925, 111] width 16 height 13
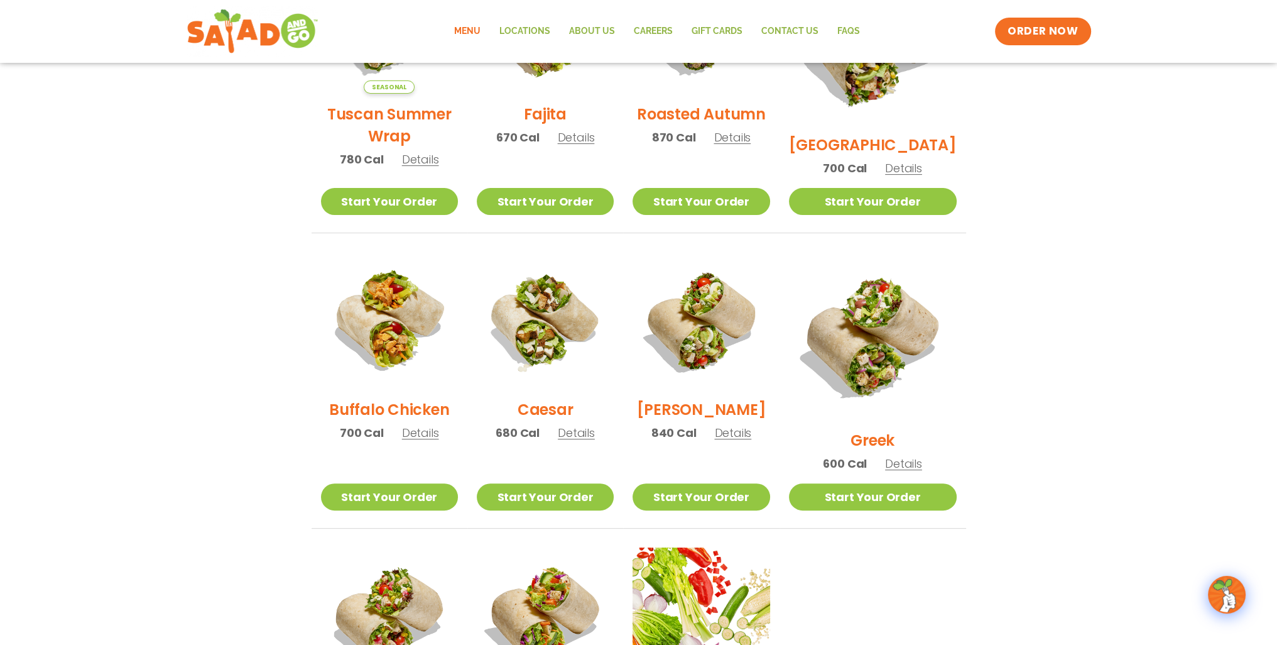
click at [430, 164] on span "Details" at bounding box center [420, 159] width 37 height 16
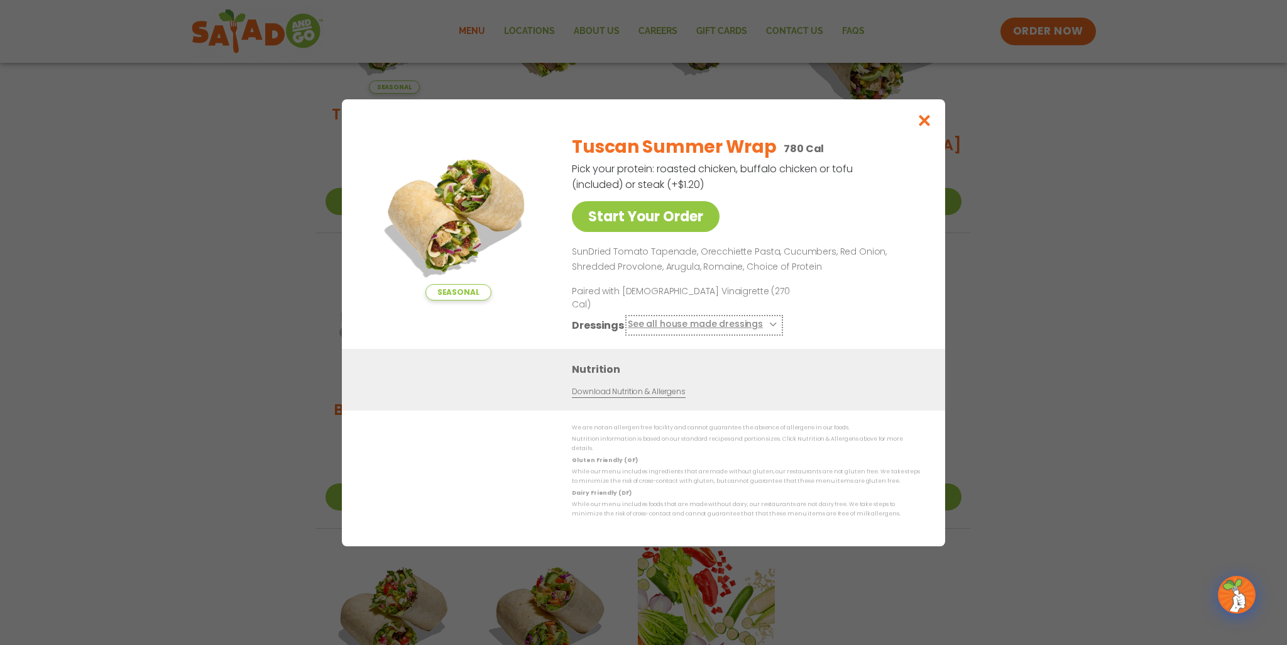
click at [752, 327] on button "See all house made dressings" at bounding box center [704, 325] width 153 height 16
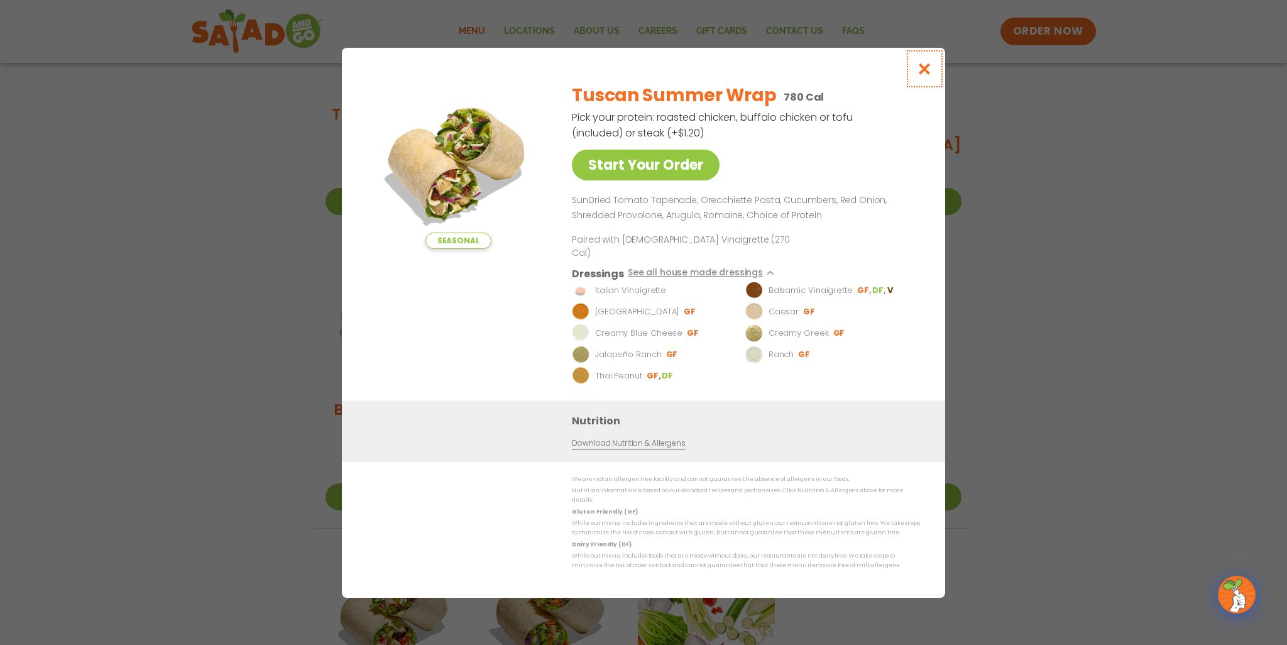
click at [920, 75] on icon "Close modal" at bounding box center [925, 68] width 16 height 13
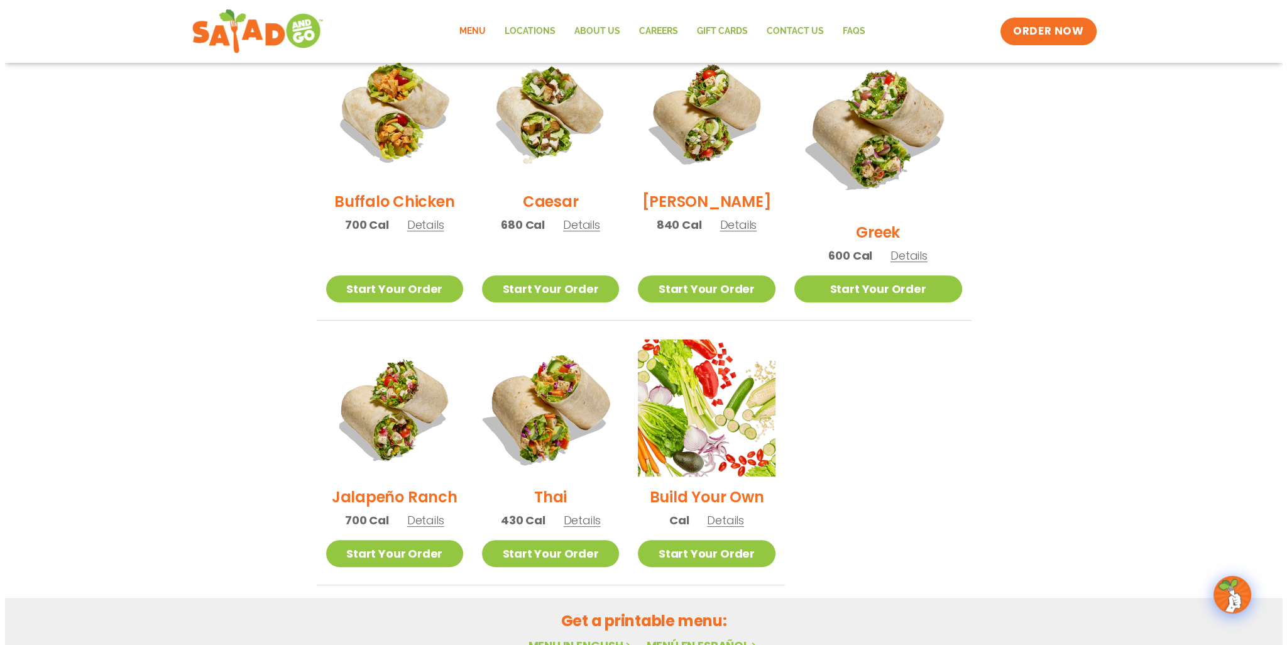
scroll to position [691, 0]
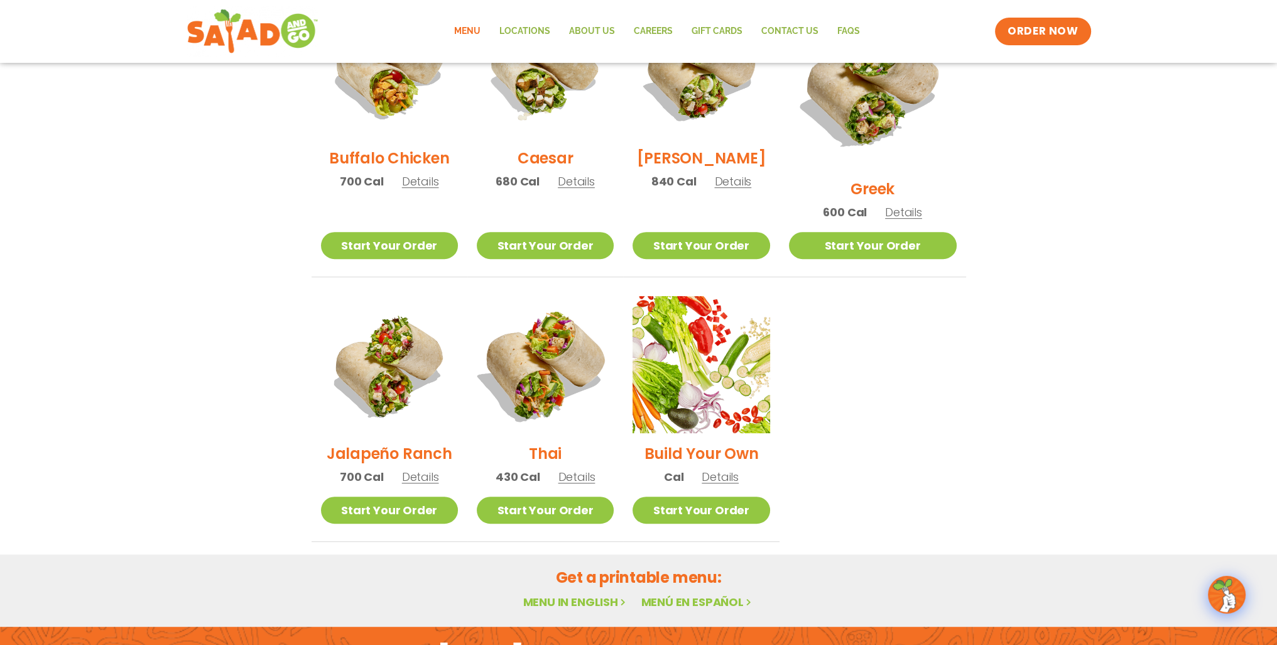
click at [529, 372] on img at bounding box center [545, 364] width 161 height 161
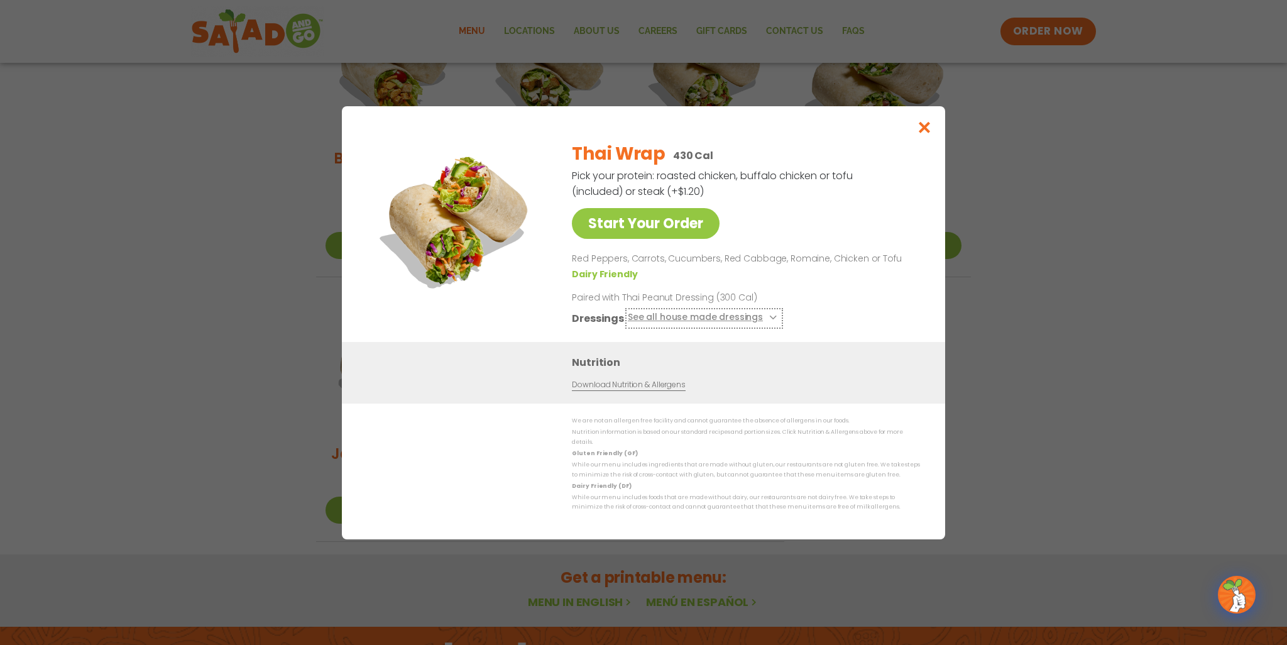
click at [711, 325] on button "See all house made dressings" at bounding box center [704, 318] width 153 height 16
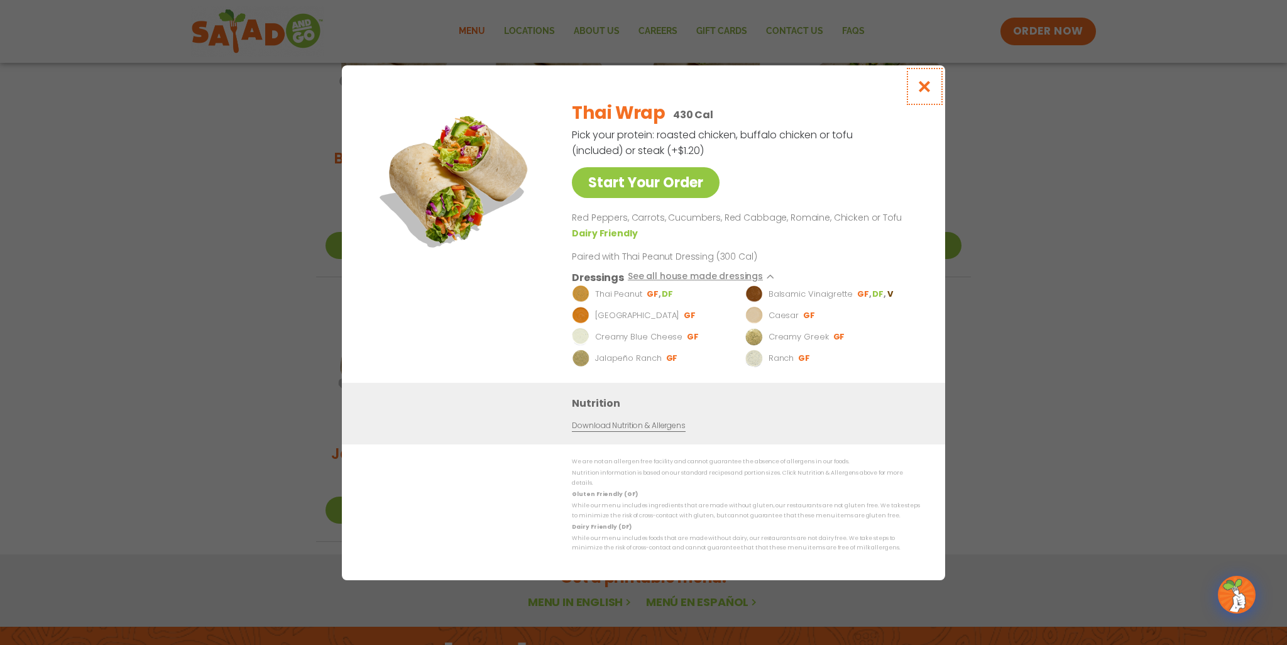
click at [922, 99] on button "Close modal" at bounding box center [924, 86] width 41 height 42
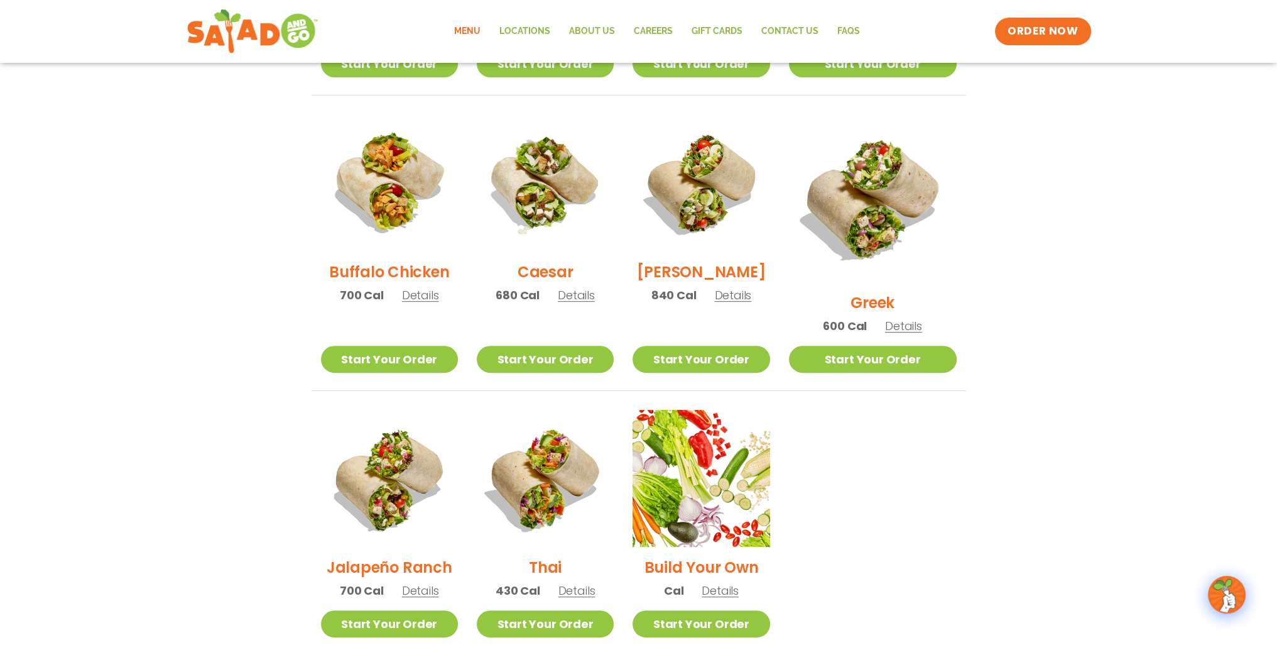
scroll to position [571, 0]
